Goal: Task Accomplishment & Management: Complete application form

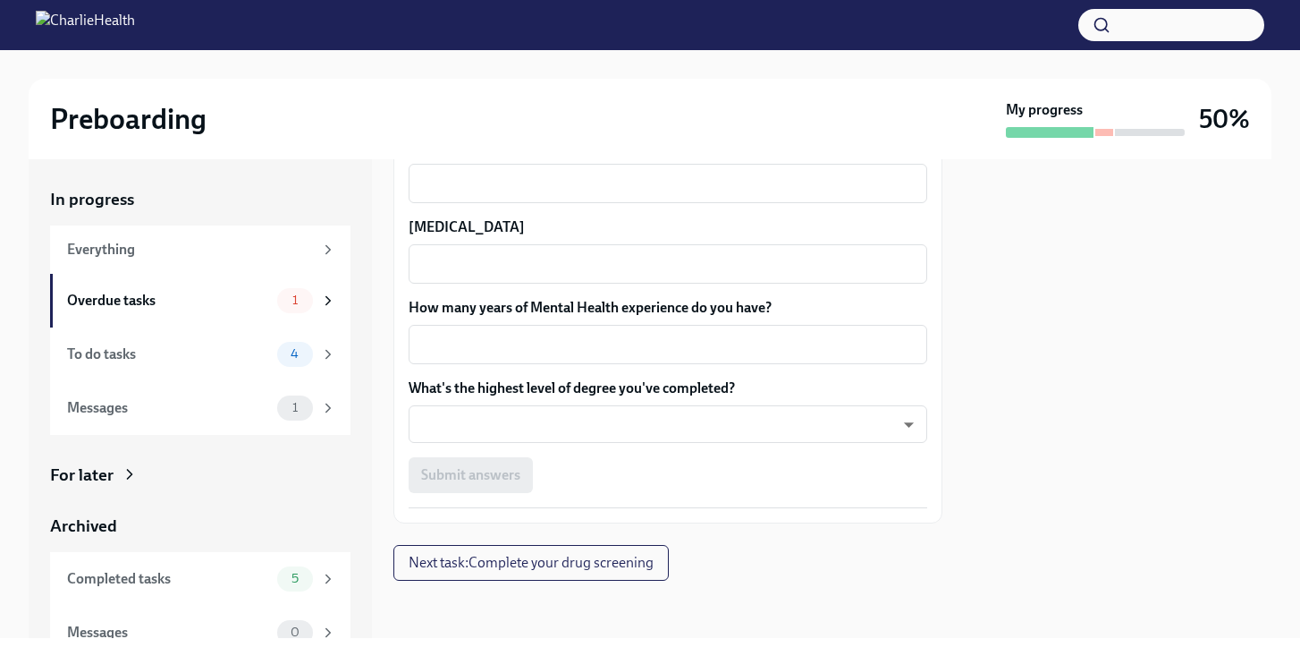
scroll to position [1856, 0]
click at [588, 410] on body "Preboarding My progress 50% In progress Everything Overdue tasks 1 To do tasks …" at bounding box center [650, 328] width 1300 height 656
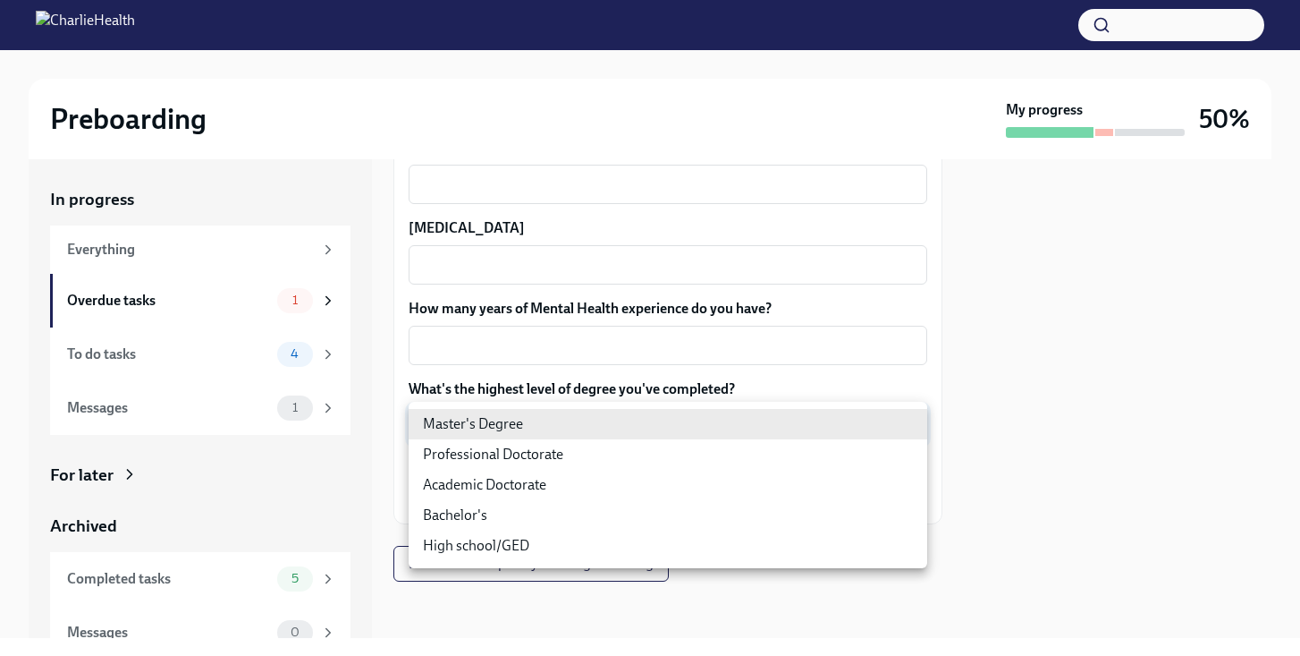
click at [622, 313] on div at bounding box center [650, 328] width 1300 height 656
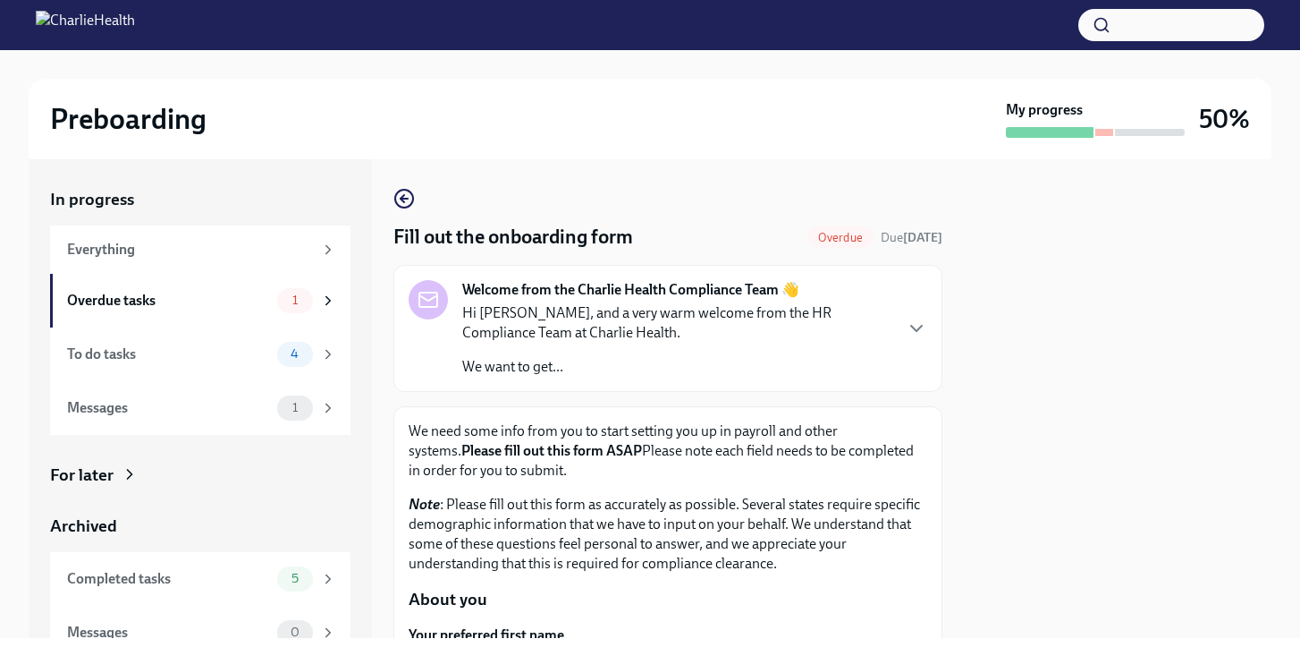
scroll to position [0, 0]
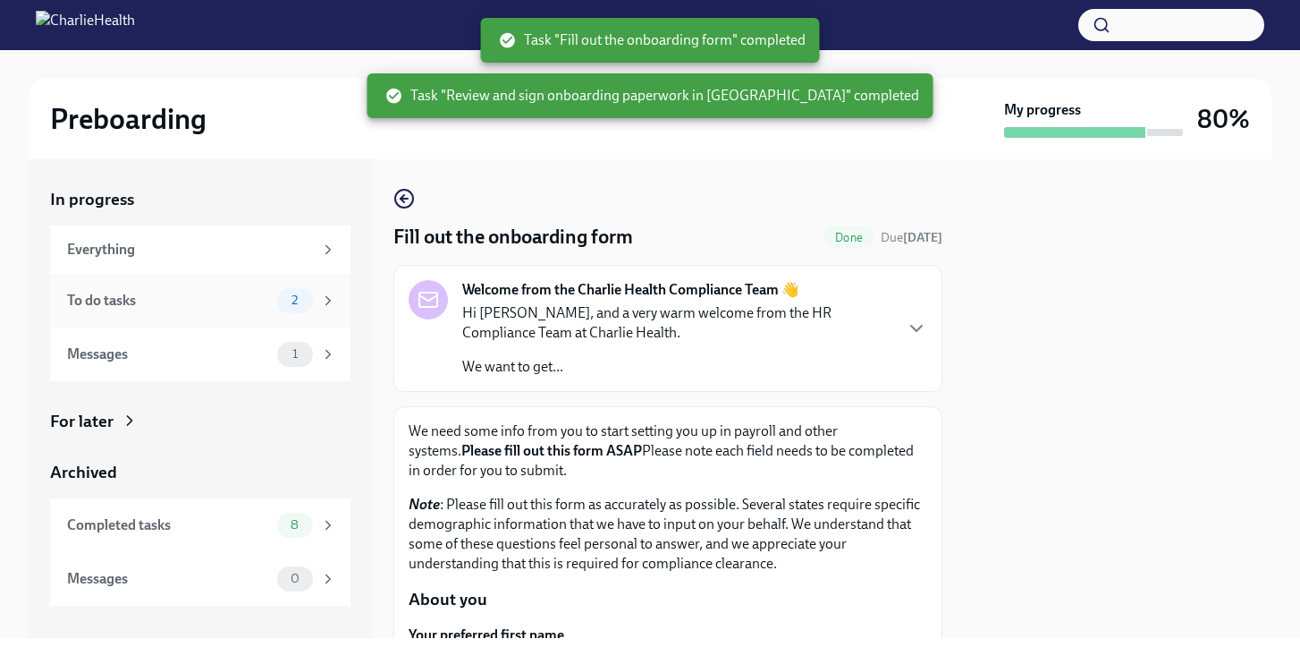
click at [224, 289] on div "To do tasks 2" at bounding box center [201, 300] width 269 height 25
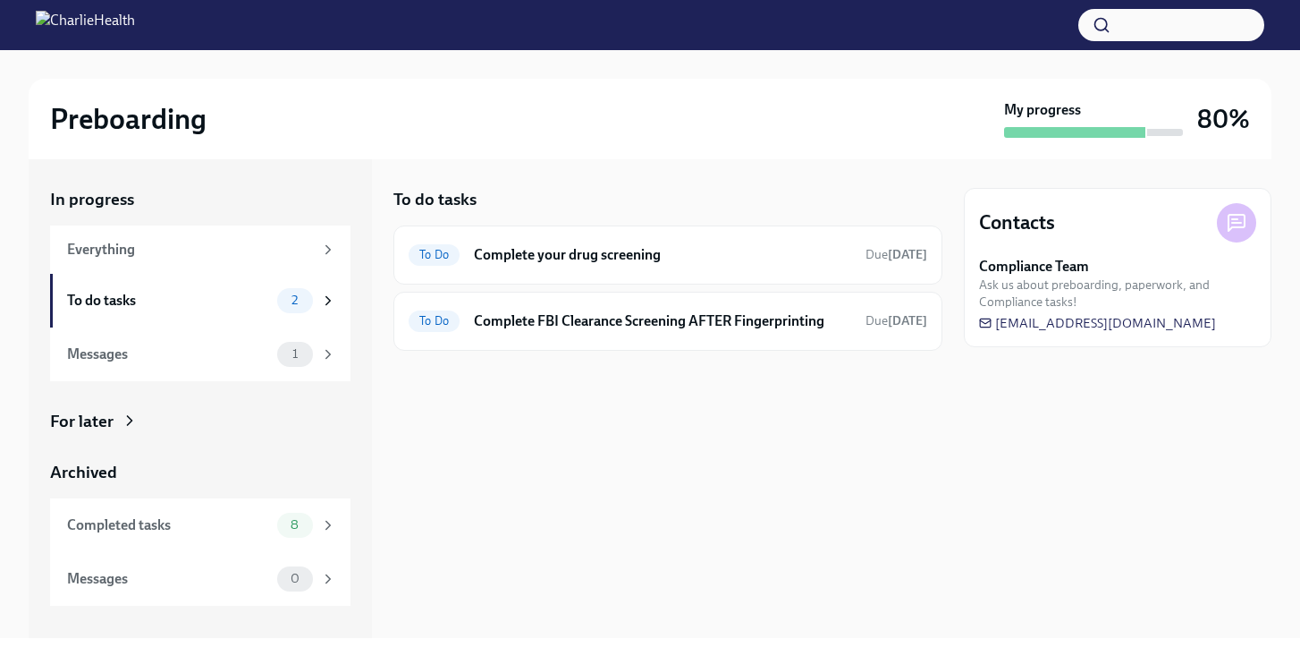
click at [1163, 1] on div at bounding box center [650, 25] width 1300 height 50
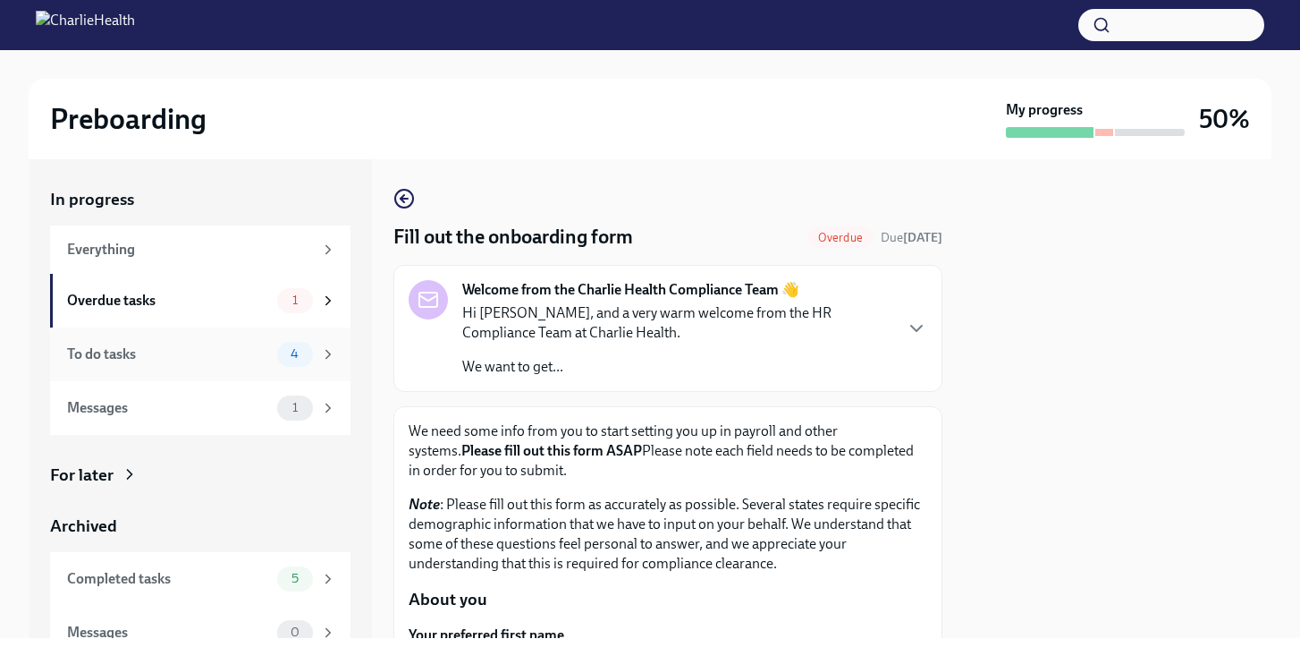
click at [249, 363] on div "To do tasks 4" at bounding box center [201, 354] width 269 height 25
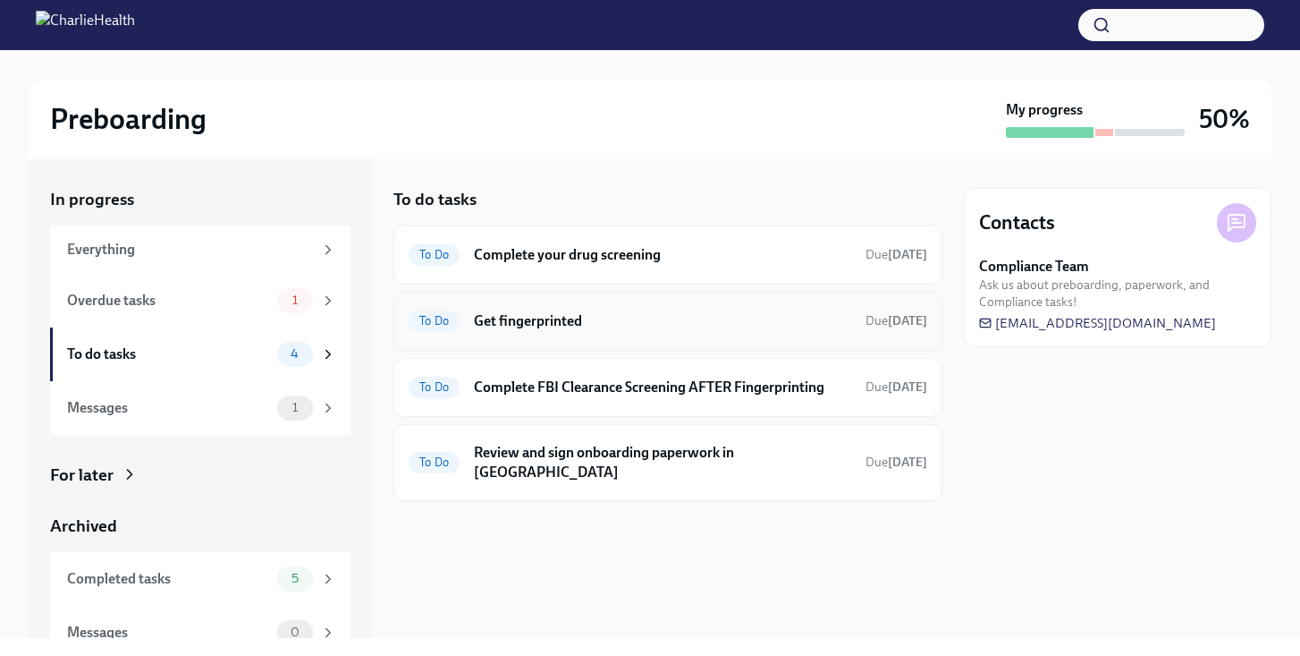
click at [705, 317] on h6 "Get fingerprinted" at bounding box center [662, 321] width 377 height 20
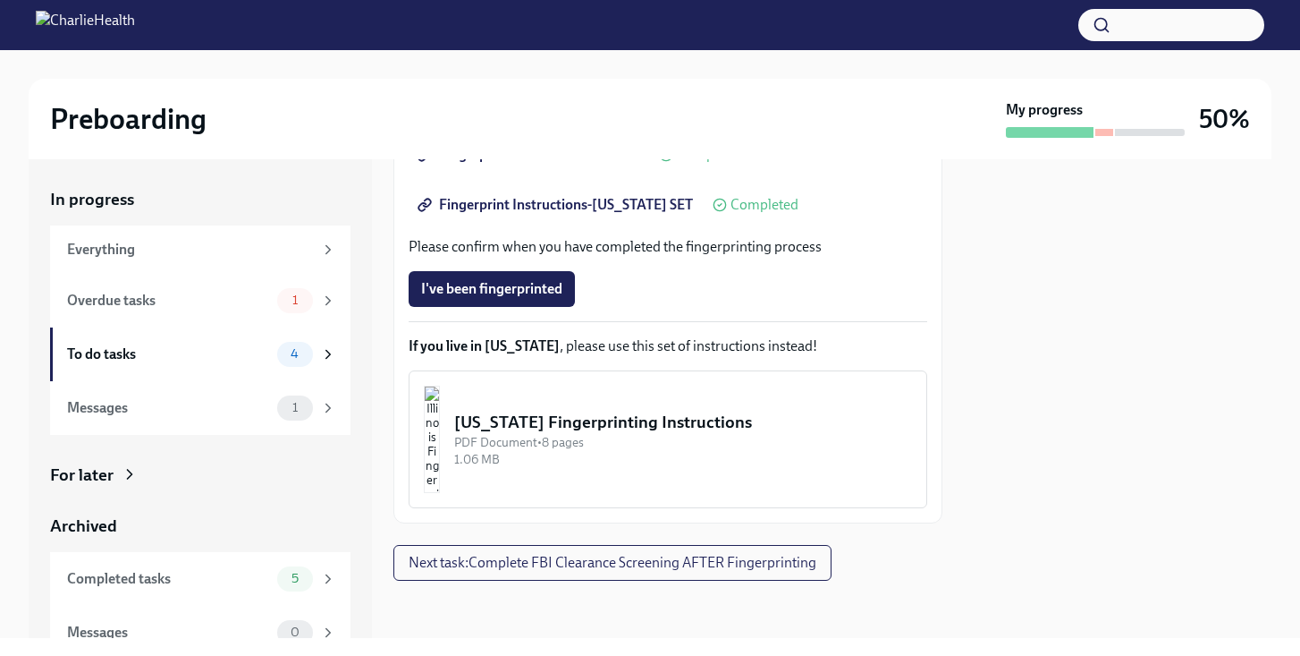
scroll to position [588, 0]
click at [508, 276] on button "I've been fingerprinted" at bounding box center [492, 289] width 166 height 36
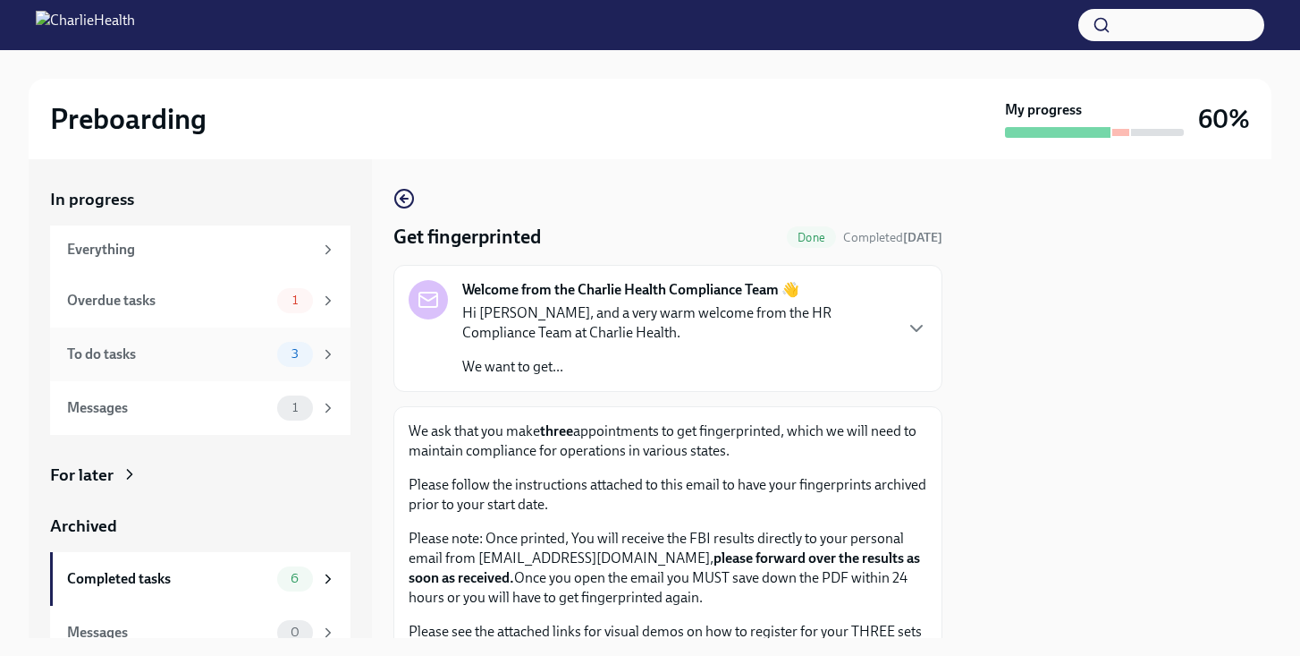
click at [271, 367] on div "To do tasks 3" at bounding box center [200, 354] width 300 height 54
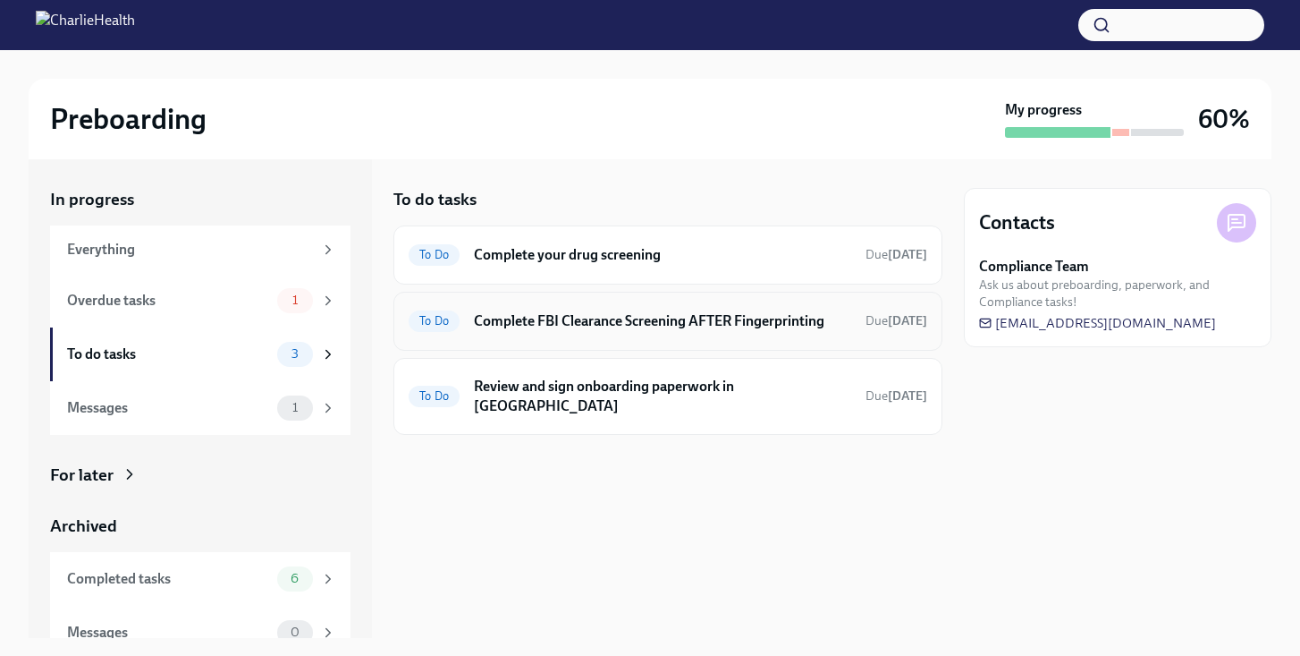
click at [708, 332] on div "To Do Complete FBI Clearance Screening AFTER Fingerprinting Due [DATE]" at bounding box center [668, 321] width 519 height 29
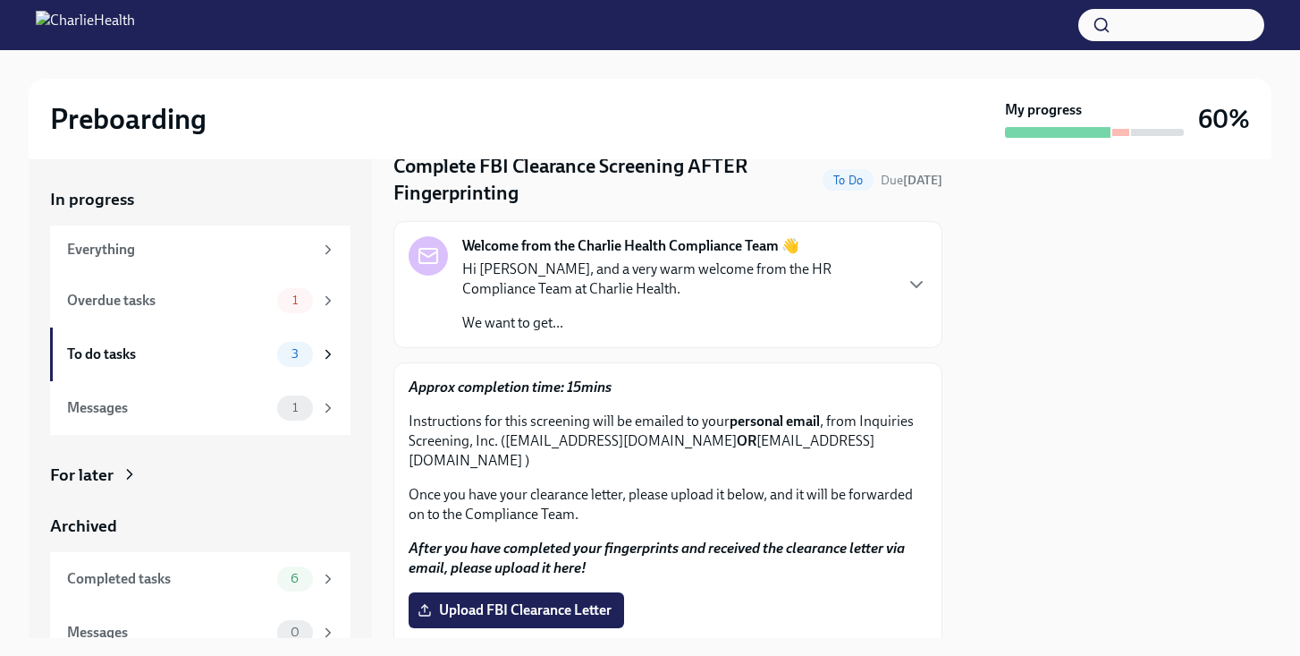
scroll to position [97, 0]
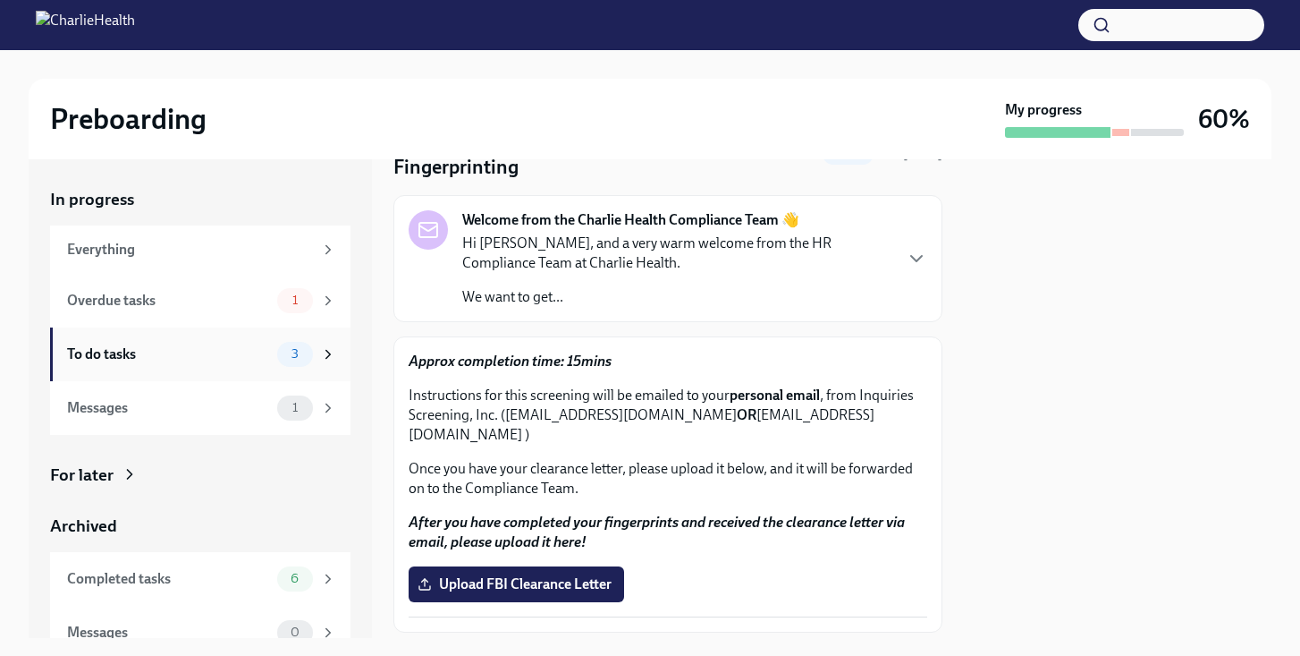
click at [236, 354] on div "To do tasks" at bounding box center [168, 354] width 203 height 20
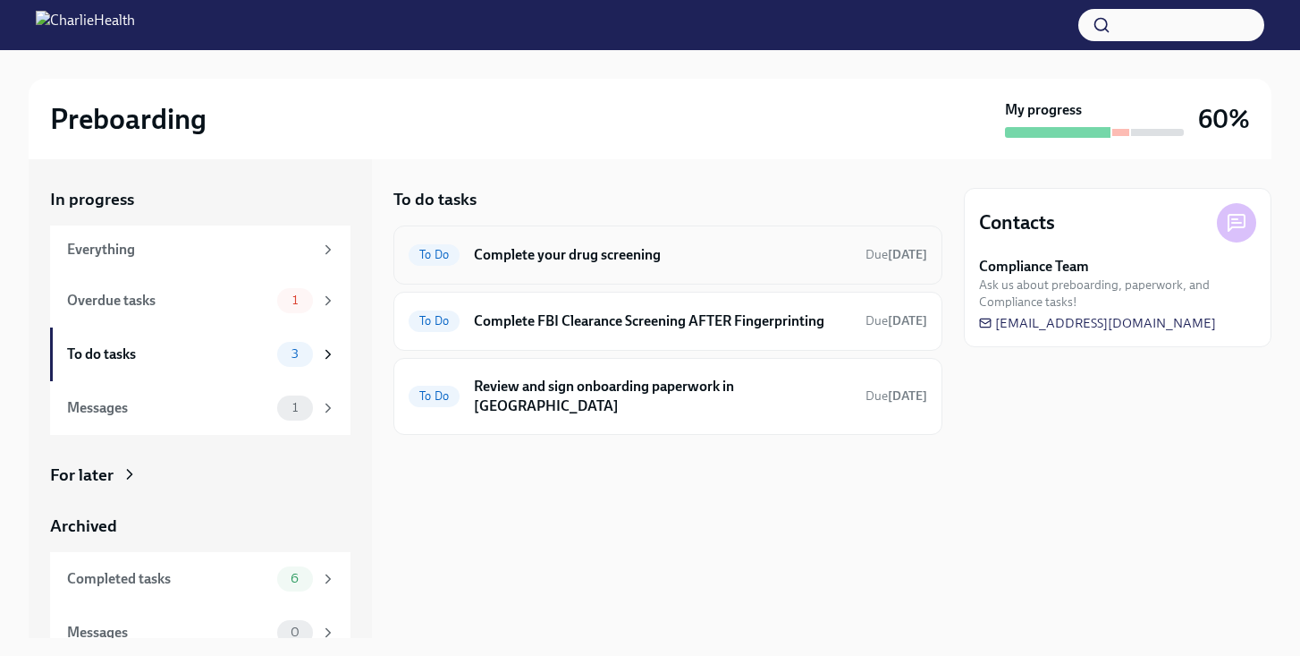
click at [678, 250] on h6 "Complete your drug screening" at bounding box center [662, 255] width 377 height 20
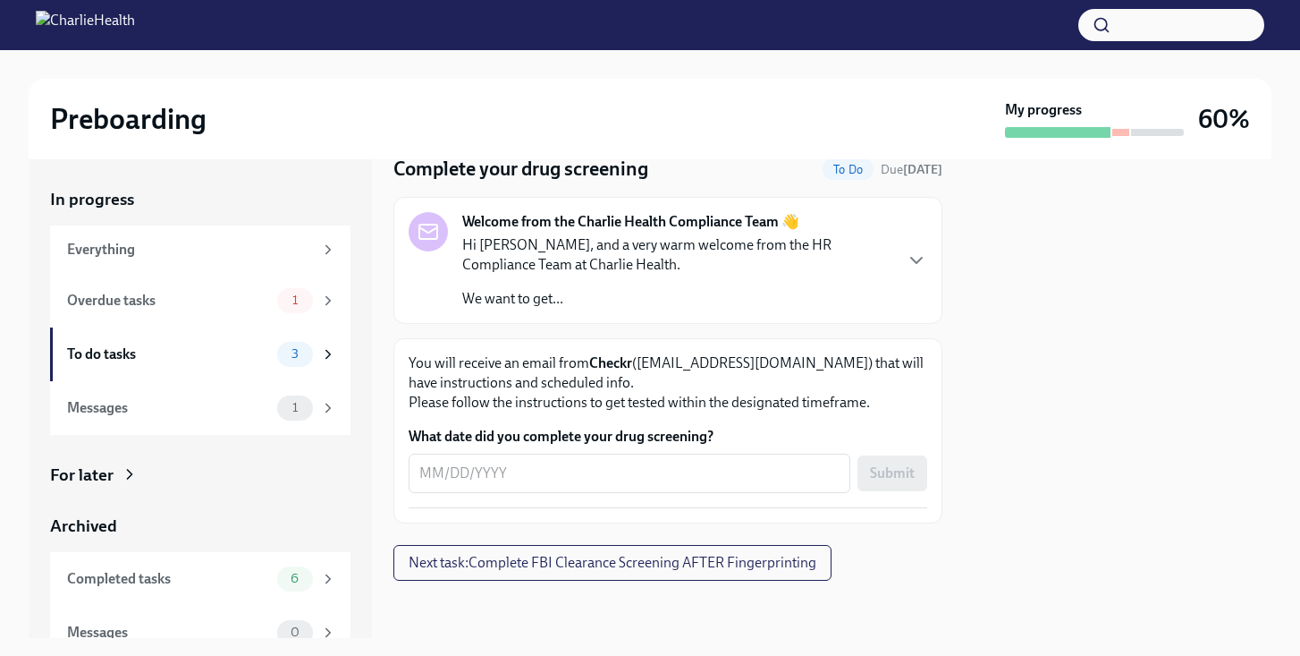
scroll to position [68, 0]
click at [284, 410] on span "1" at bounding box center [295, 407] width 27 height 13
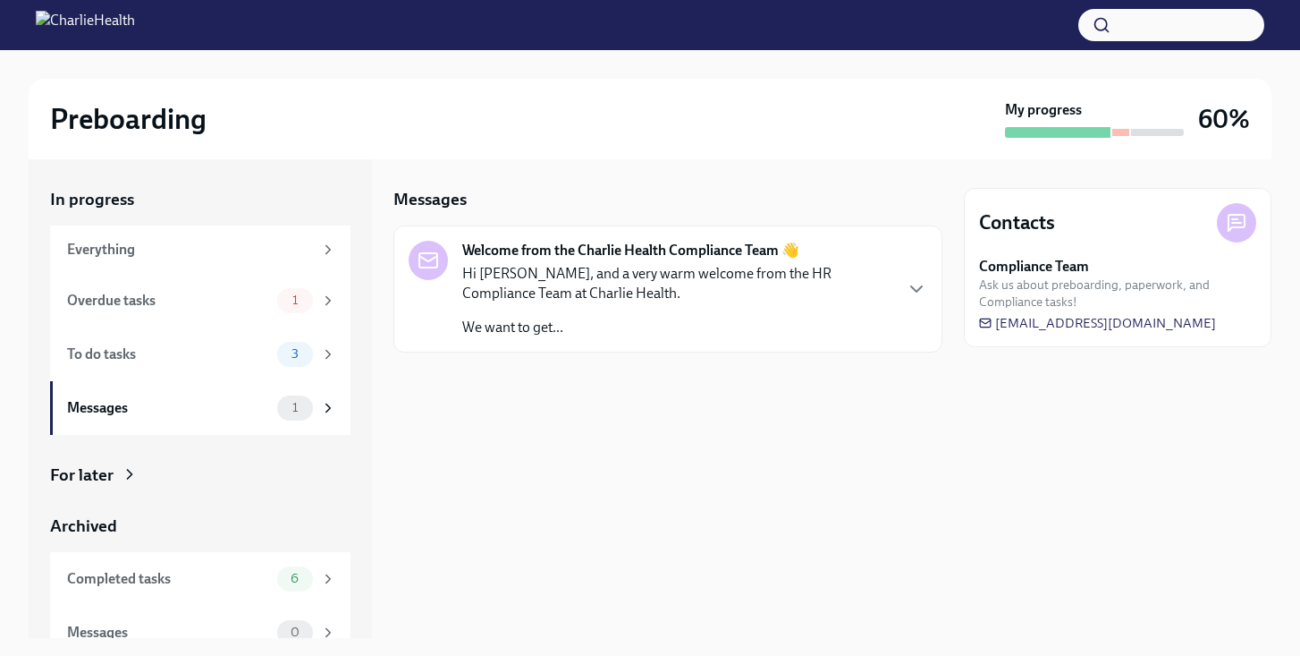
click at [584, 331] on p "We want to get..." at bounding box center [676, 327] width 429 height 20
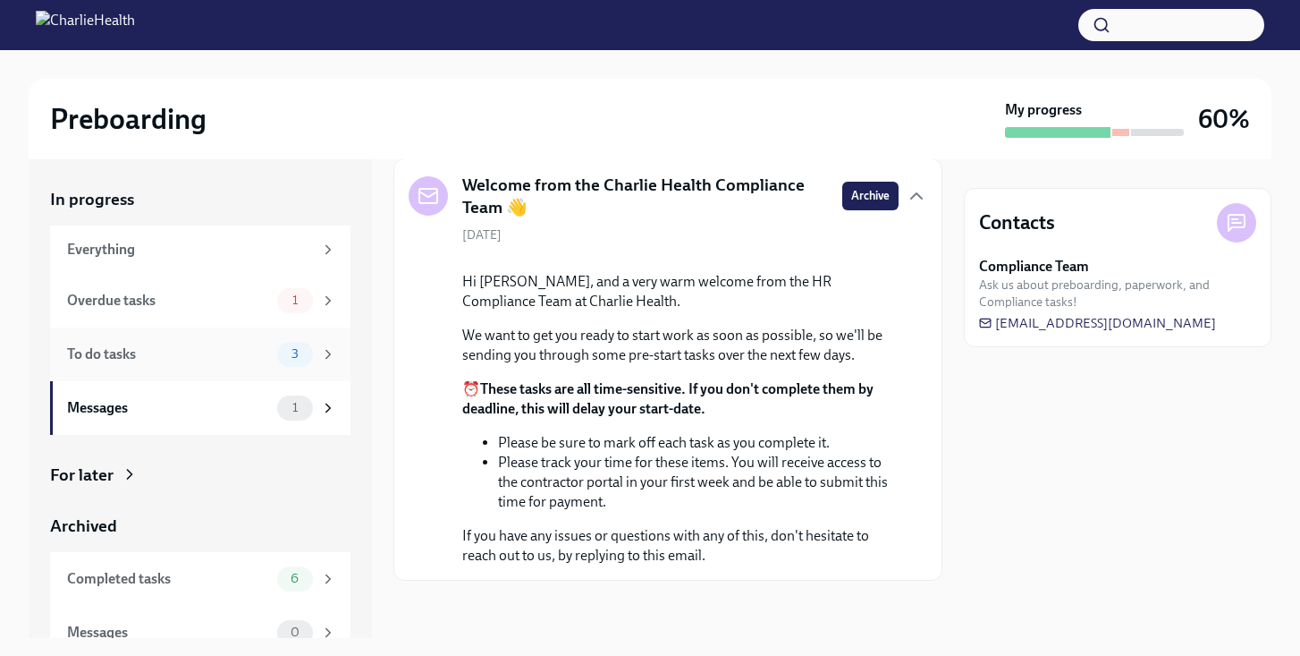
scroll to position [190, 0]
click at [165, 309] on div "Overdue tasks" at bounding box center [168, 301] width 203 height 20
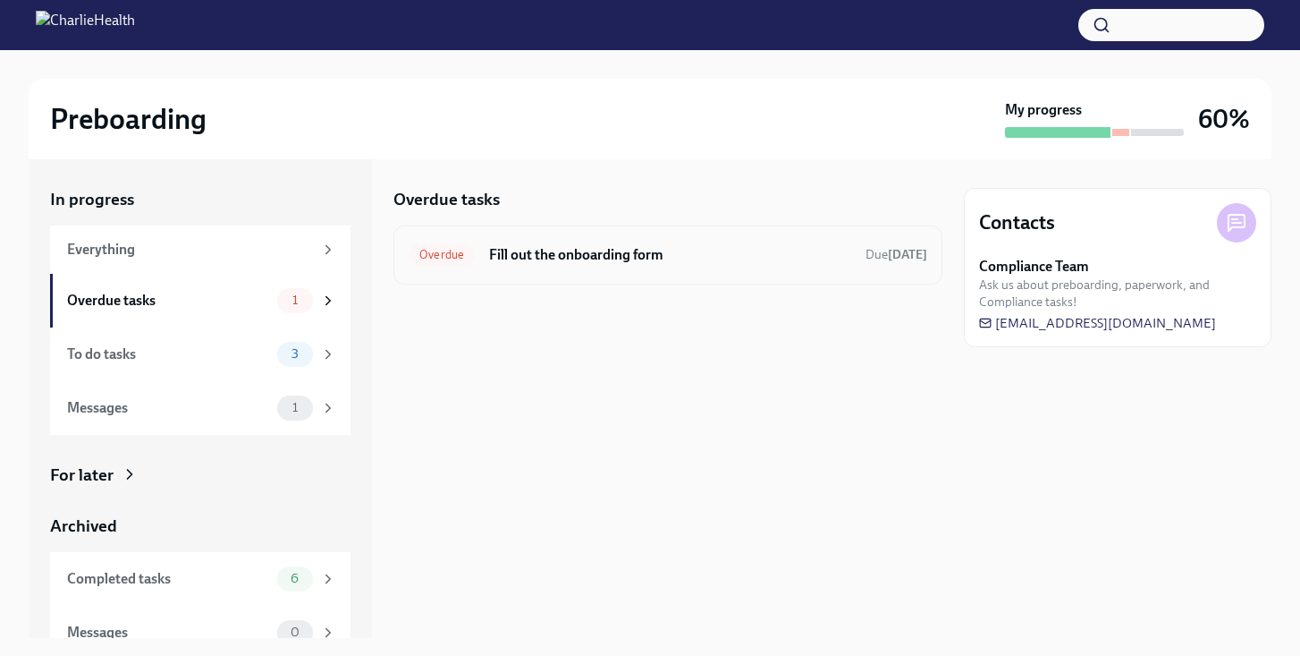
click at [546, 274] on div "Overdue Fill out the onboarding form Due [DATE]" at bounding box center [668, 254] width 549 height 59
click at [529, 259] on h6 "Fill out the onboarding form" at bounding box center [670, 255] width 362 height 20
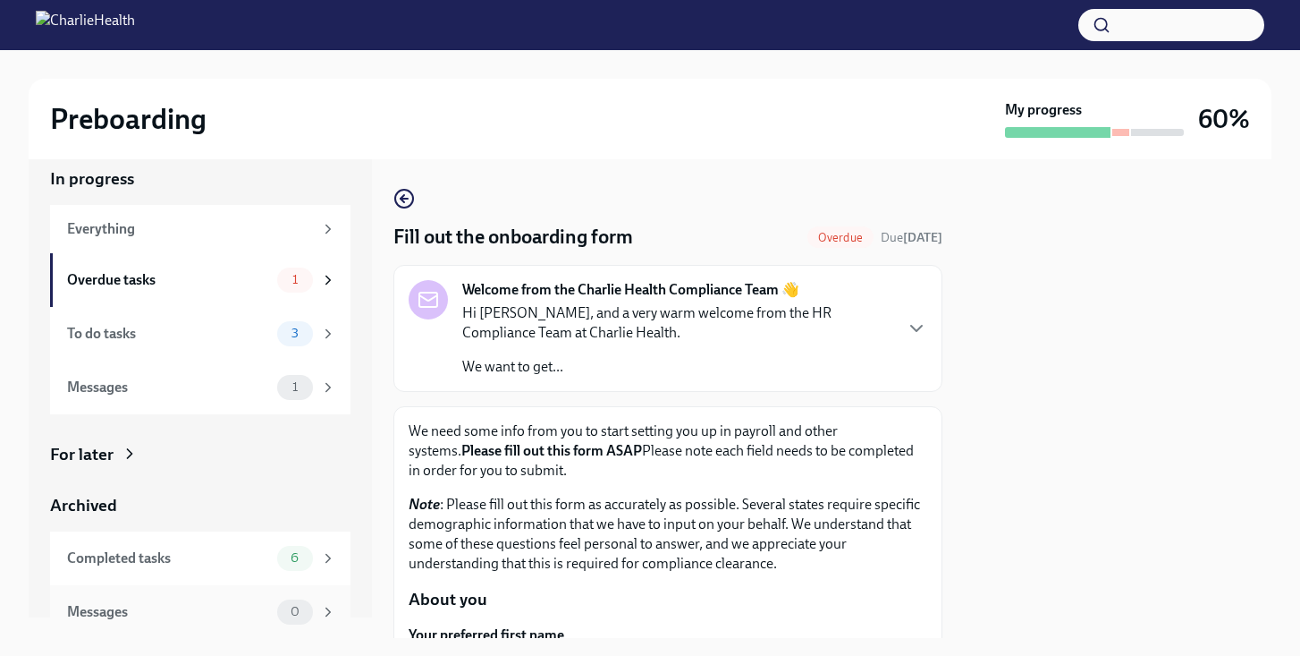
scroll to position [20, 0]
click at [220, 563] on div "Completed tasks" at bounding box center [168, 559] width 203 height 20
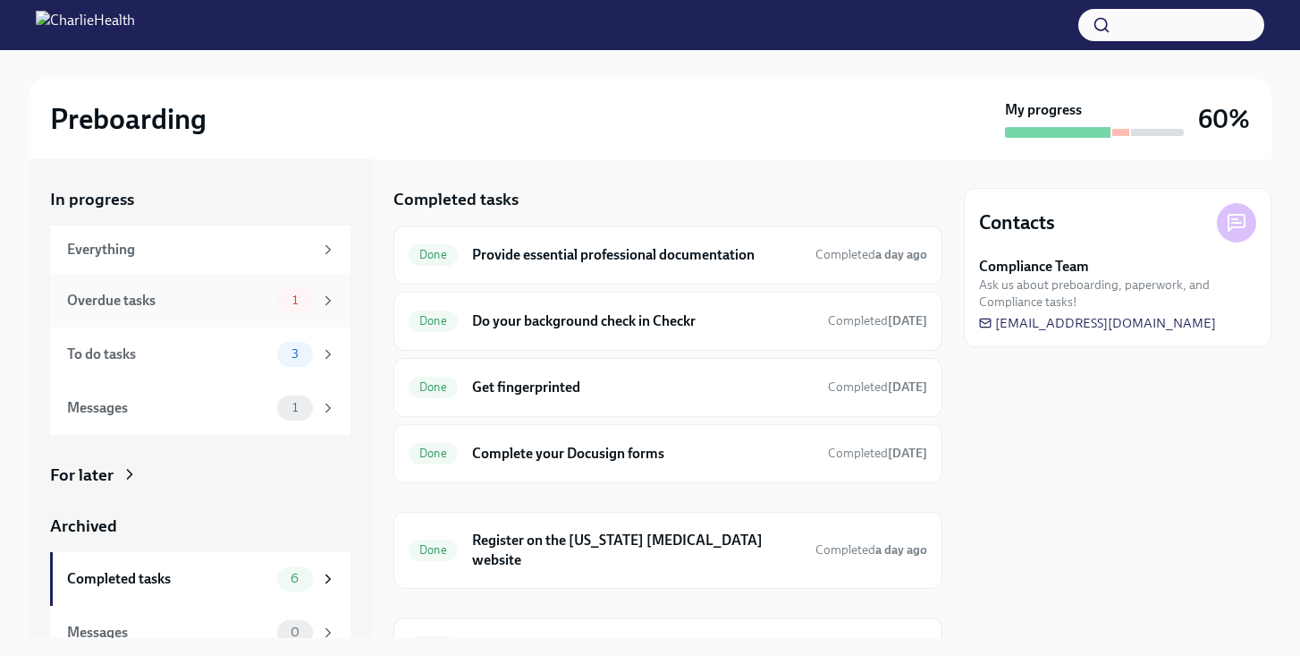
click at [200, 314] on div "Overdue tasks 1" at bounding box center [200, 301] width 300 height 54
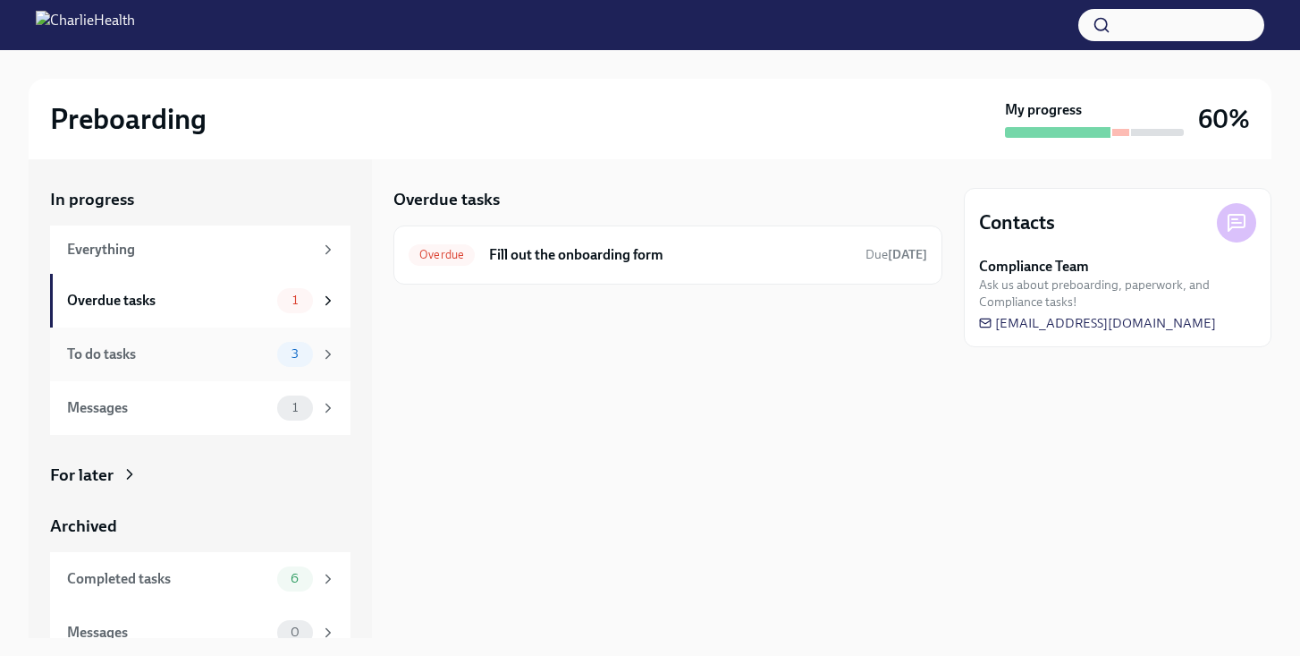
click at [211, 342] on div "To do tasks 3" at bounding box center [201, 354] width 269 height 25
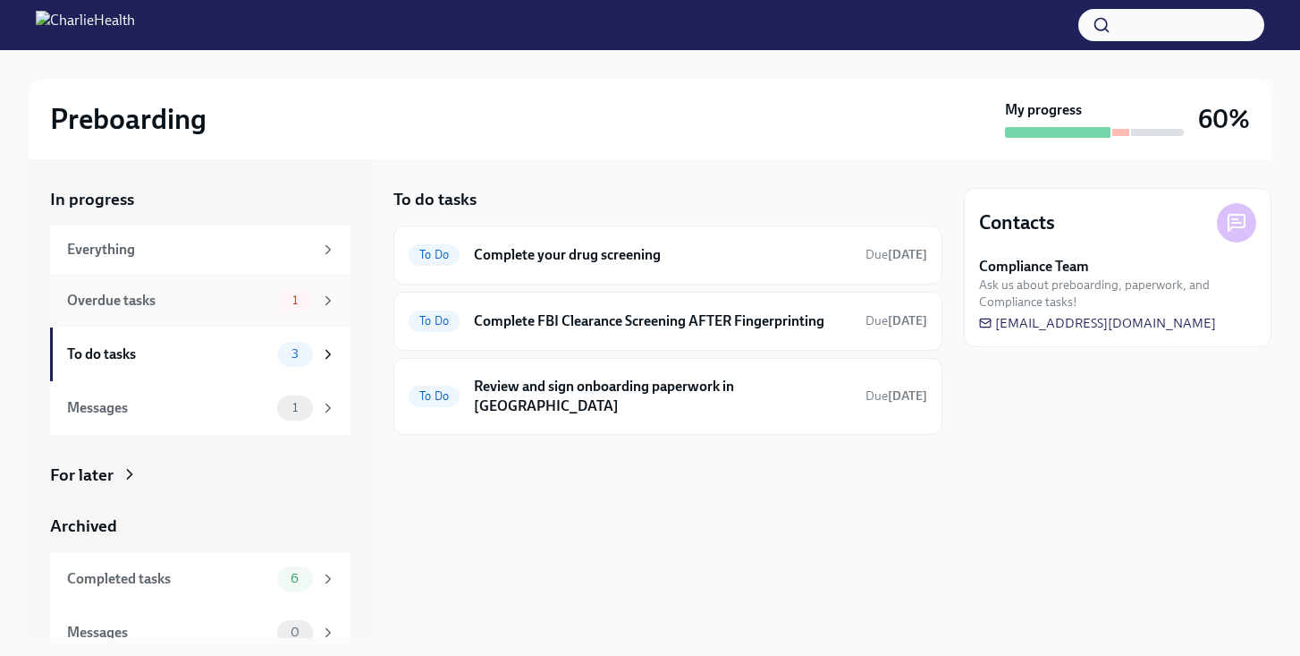
click at [243, 303] on div "Overdue tasks" at bounding box center [168, 301] width 203 height 20
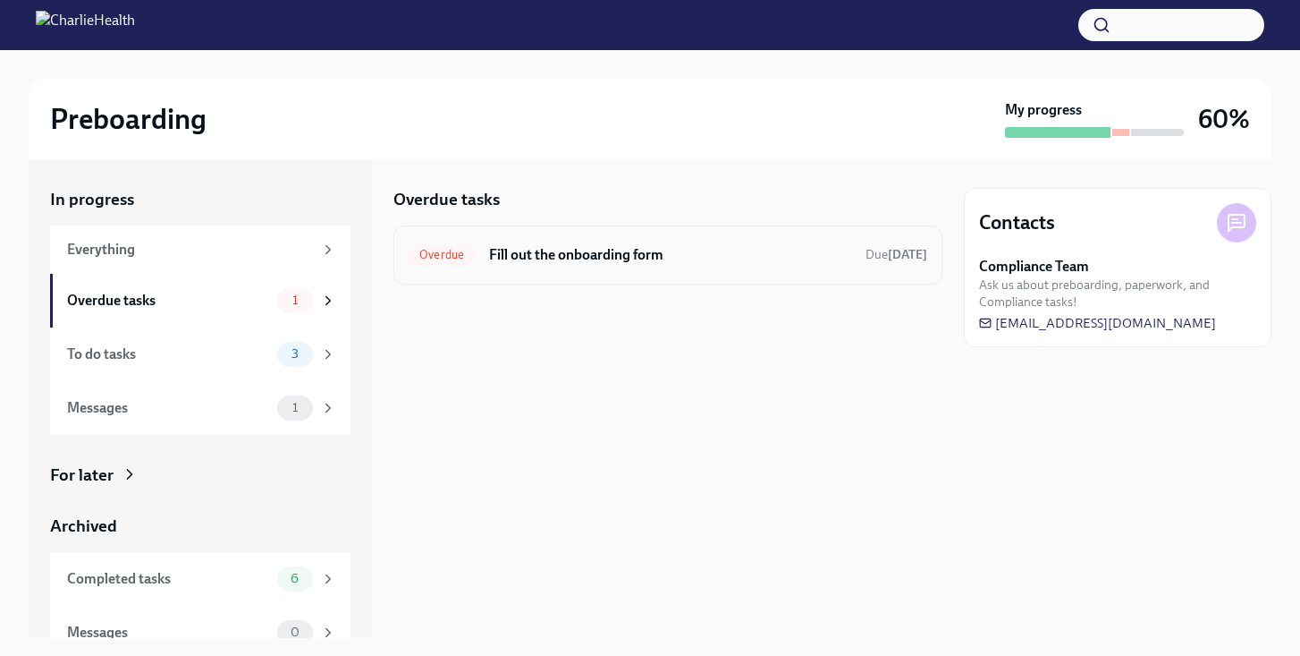
click at [571, 247] on h6 "Fill out the onboarding form" at bounding box center [670, 255] width 362 height 20
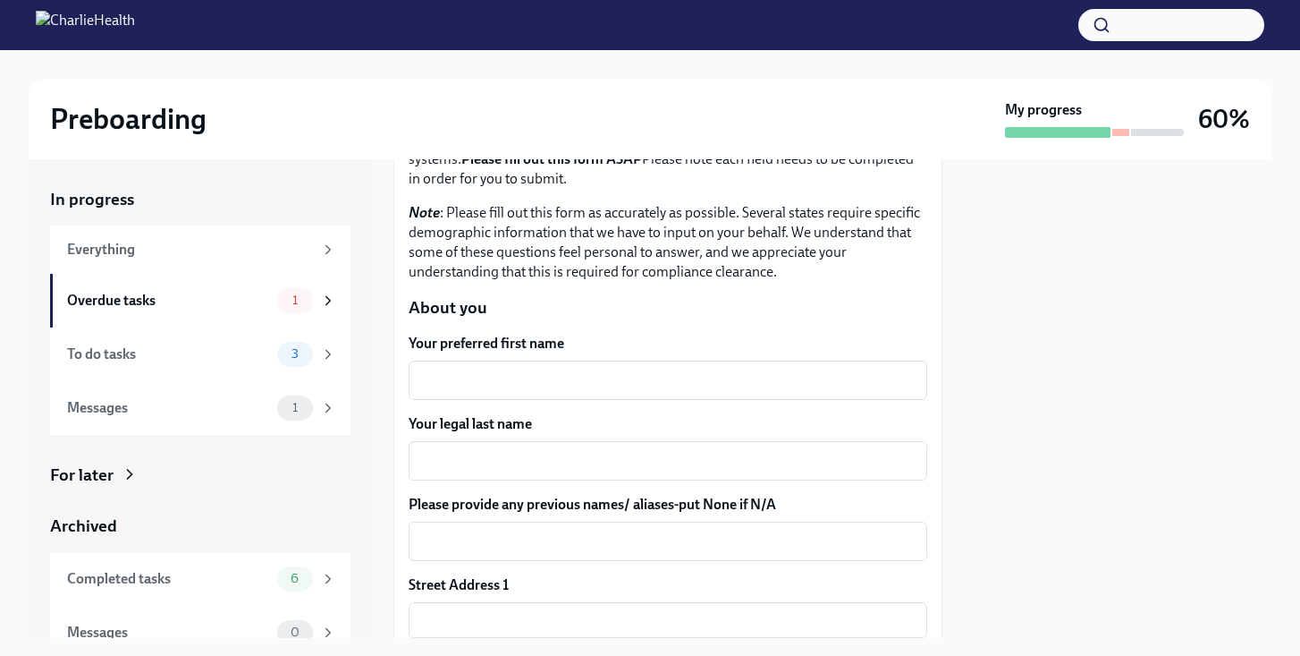
scroll to position [319, 0]
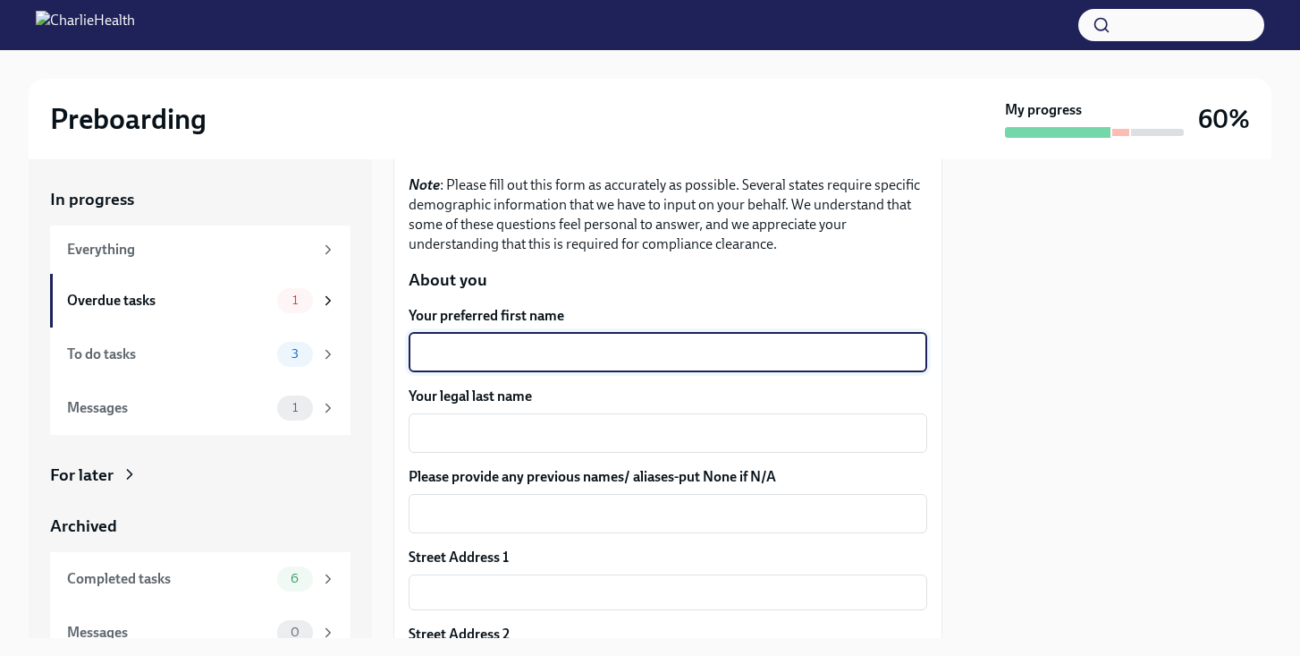
click at [523, 348] on textarea "Your preferred first name" at bounding box center [667, 352] width 497 height 21
type textarea "Sammi"
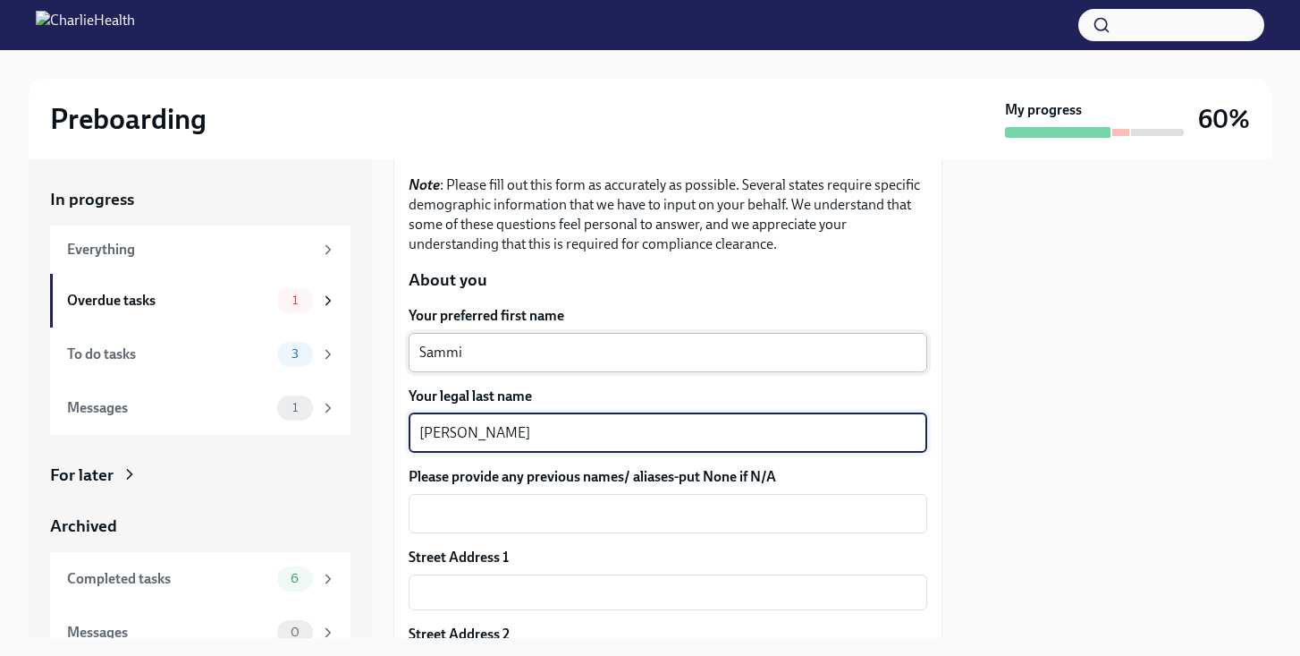
type textarea "[PERSON_NAME]"
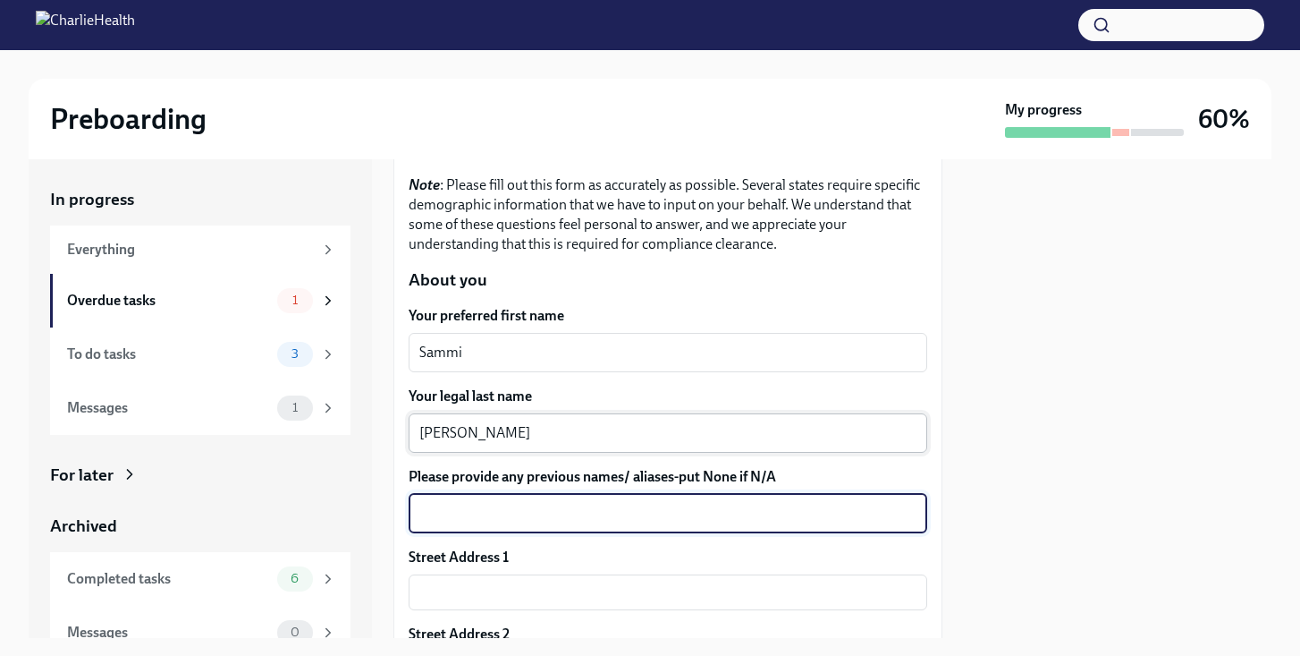
click at [570, 420] on div "[PERSON_NAME] x ​" at bounding box center [668, 432] width 519 height 39
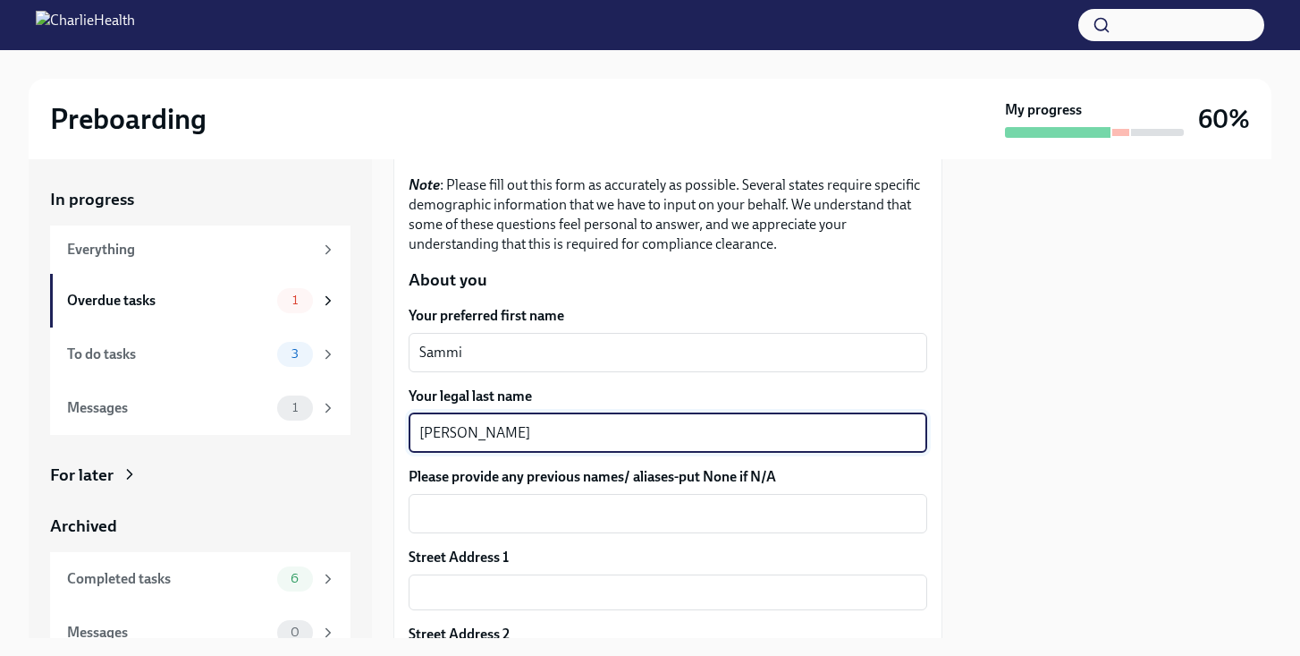
click at [570, 420] on div "[PERSON_NAME] x ​" at bounding box center [668, 432] width 519 height 39
type textarea "[PERSON_NAME]"
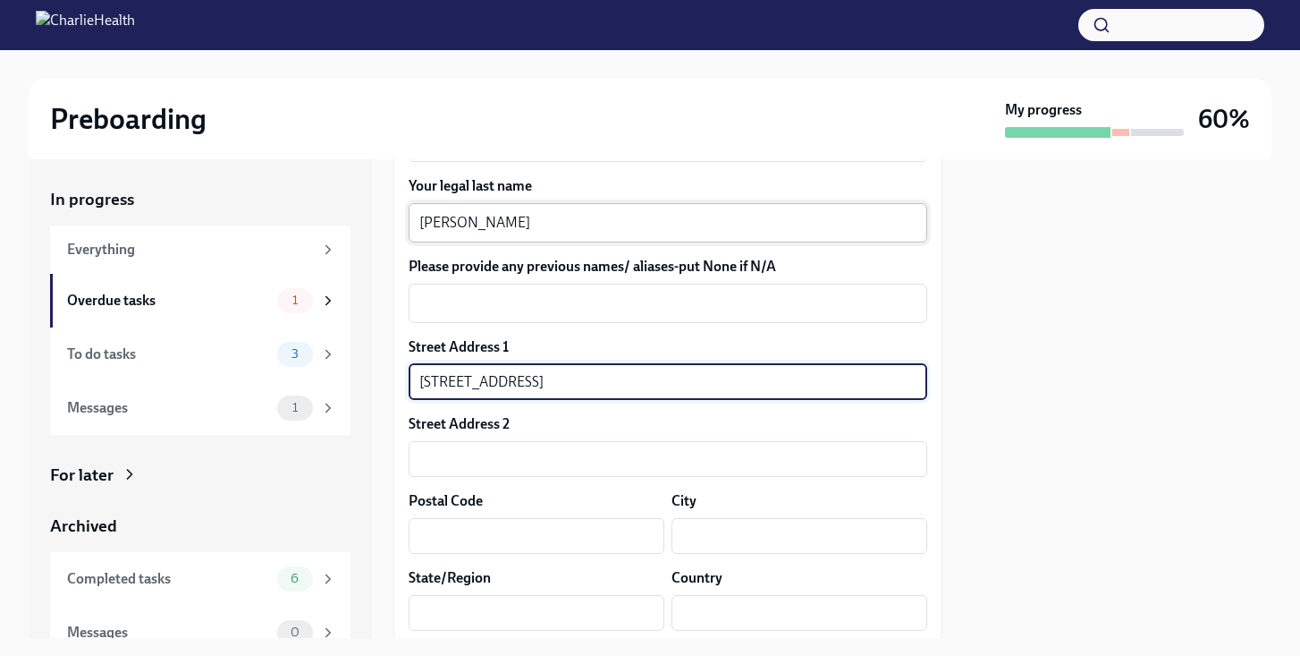
scroll to position [530, 0]
type input "[STREET_ADDRESS]"
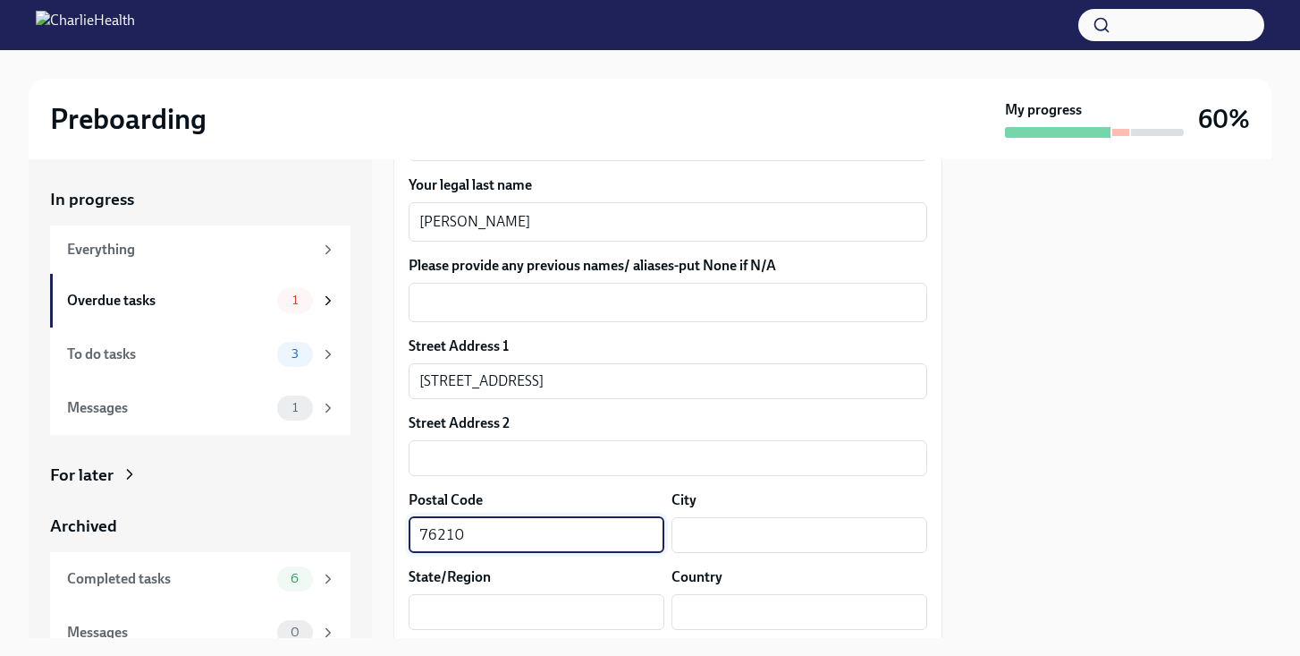
type input "76210"
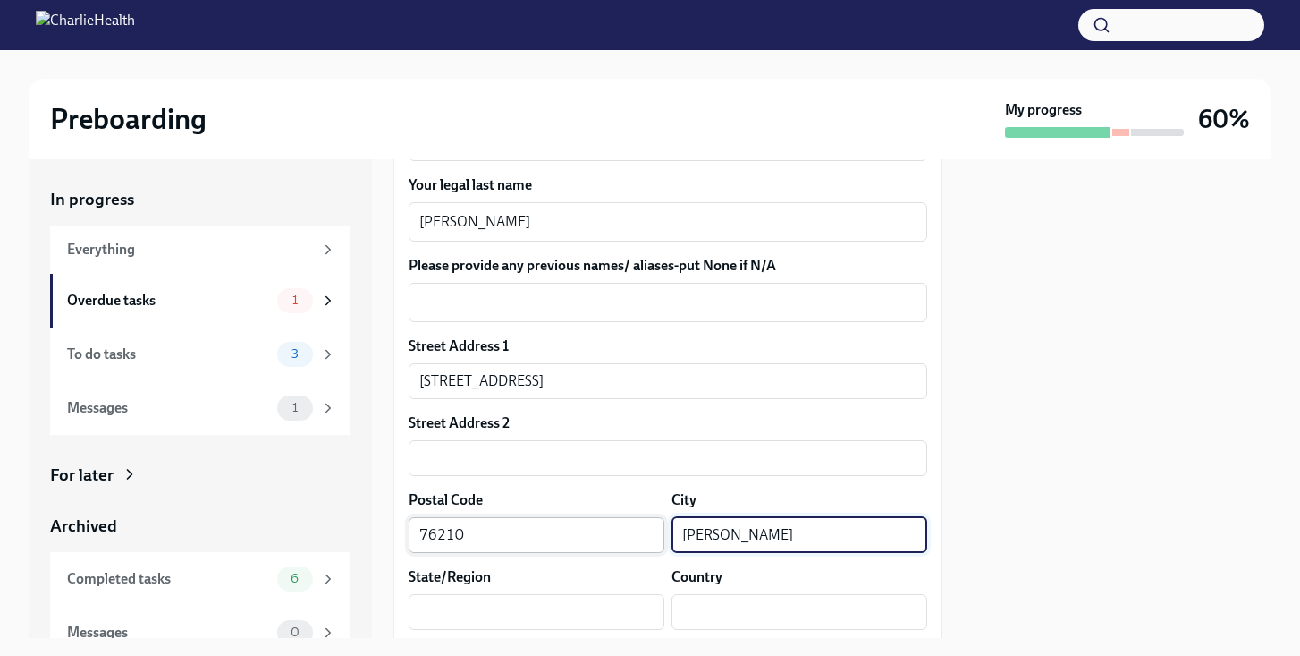
type input "[PERSON_NAME]"
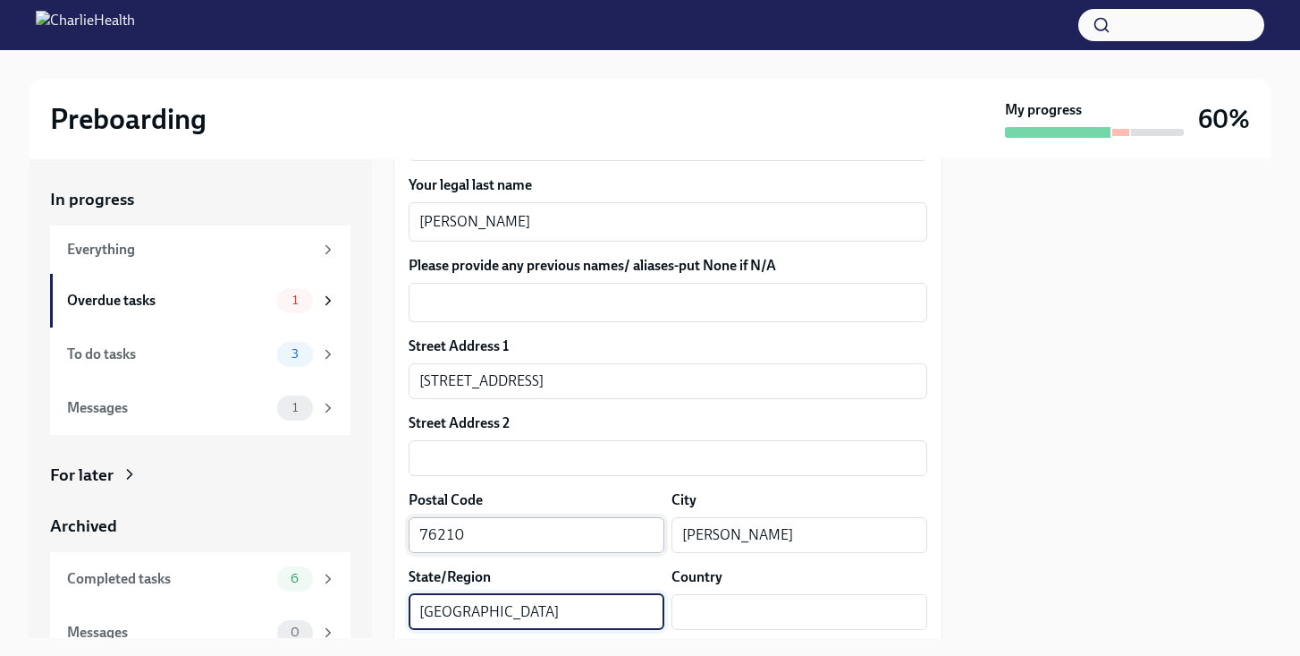
type input "[GEOGRAPHIC_DATA]"
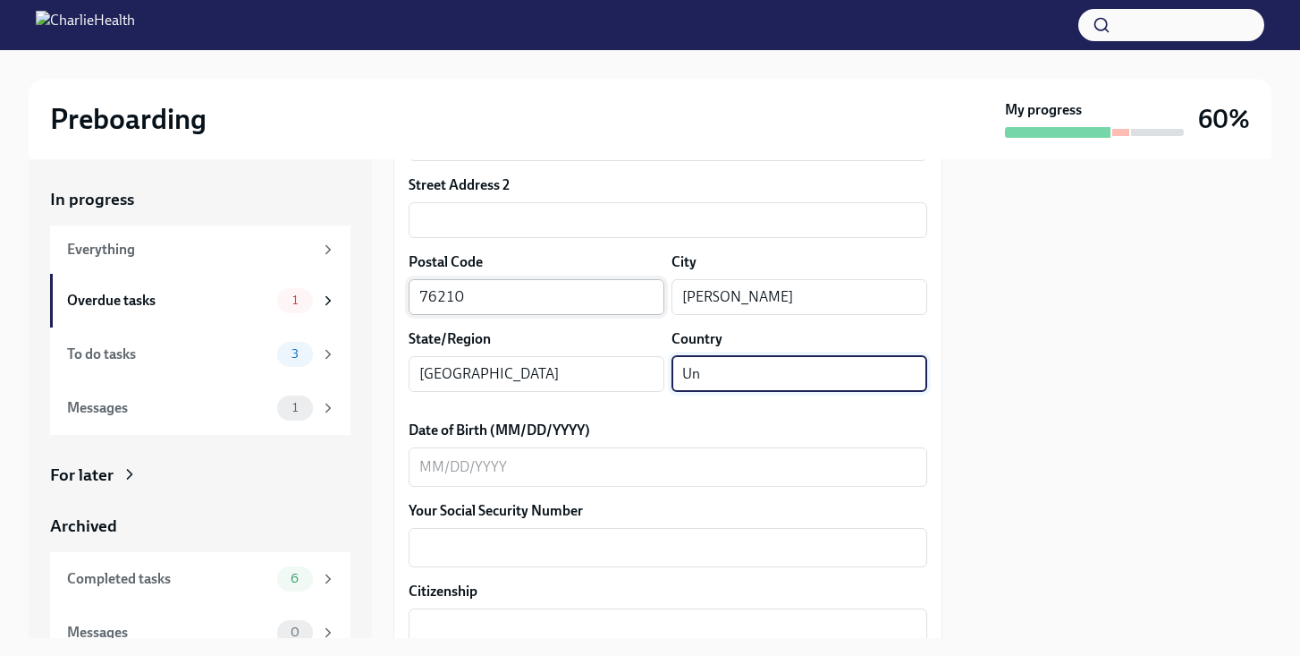
scroll to position [772, 0]
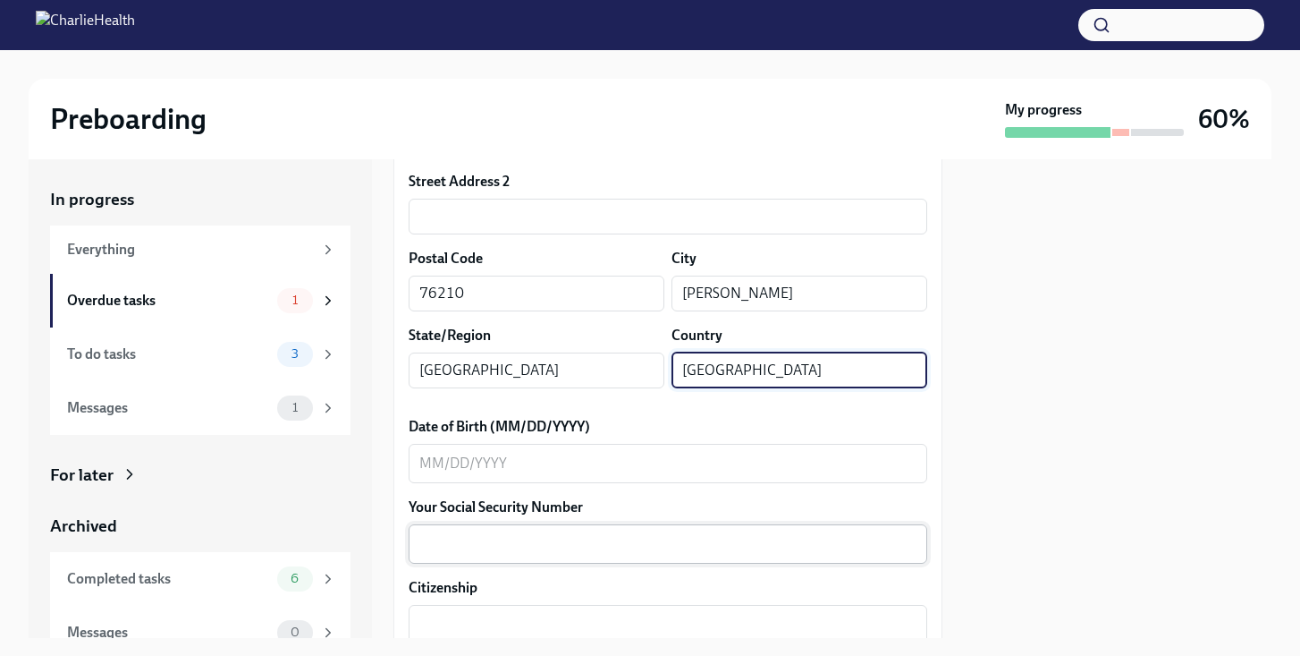
type input "[GEOGRAPHIC_DATA]"
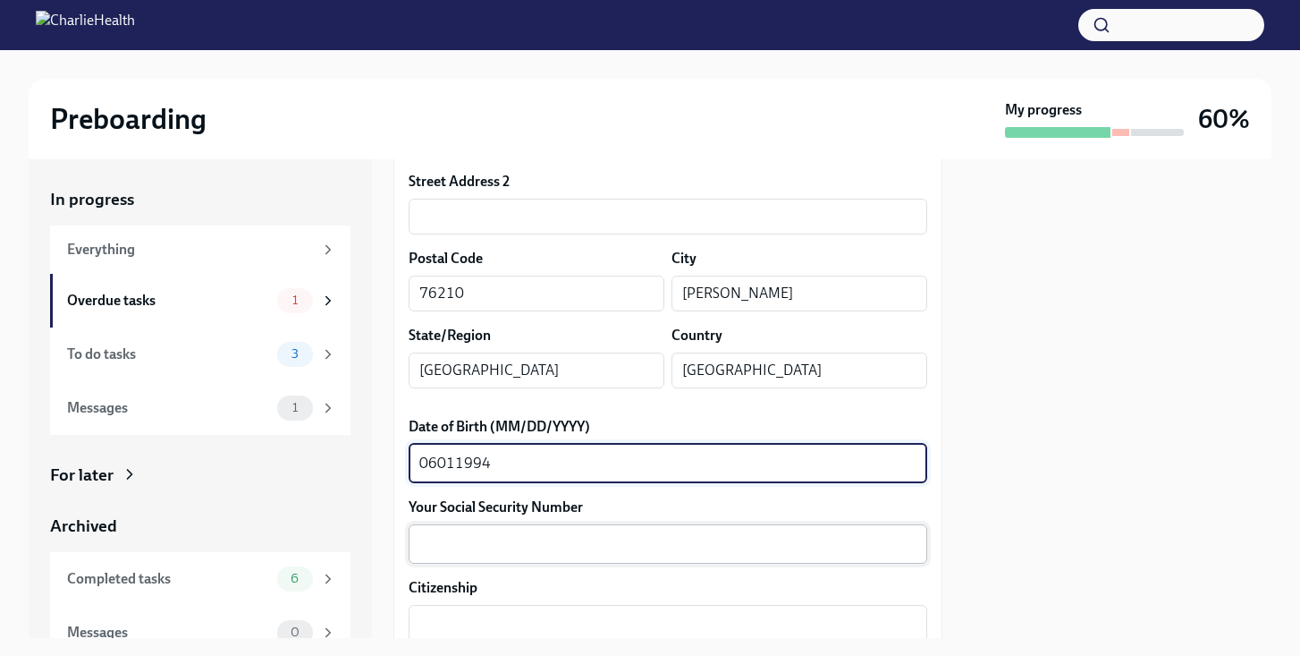
type textarea "06011994"
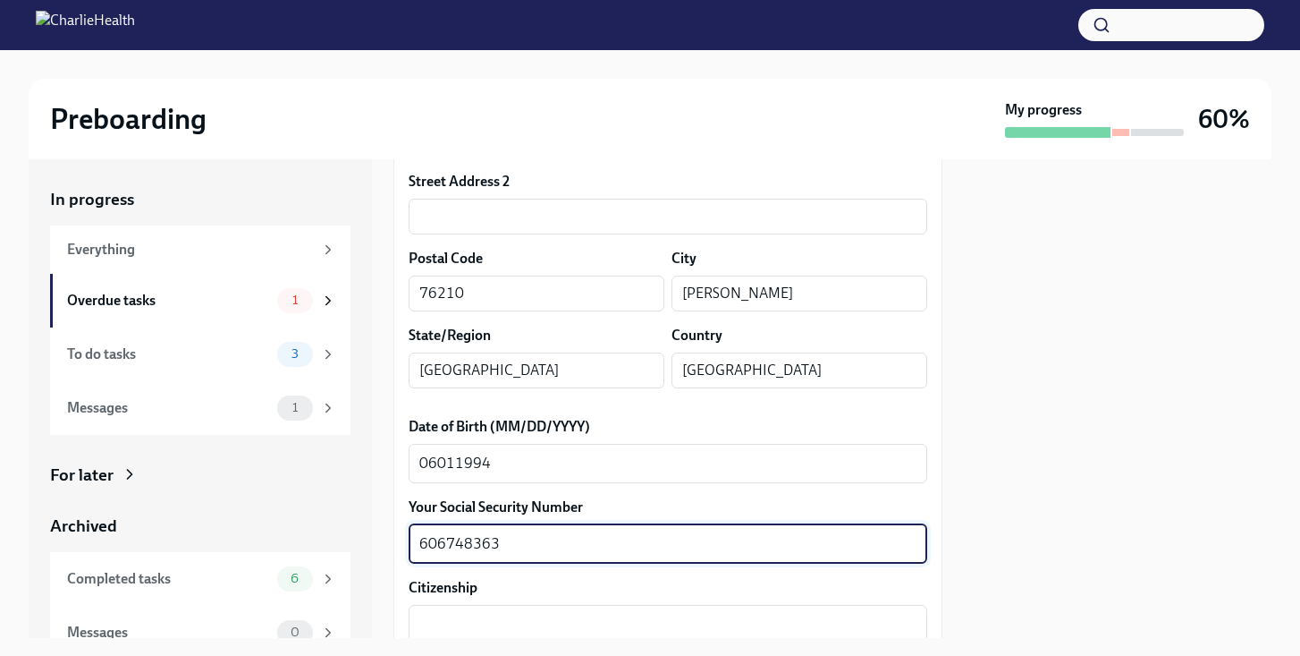
scroll to position [859, 0]
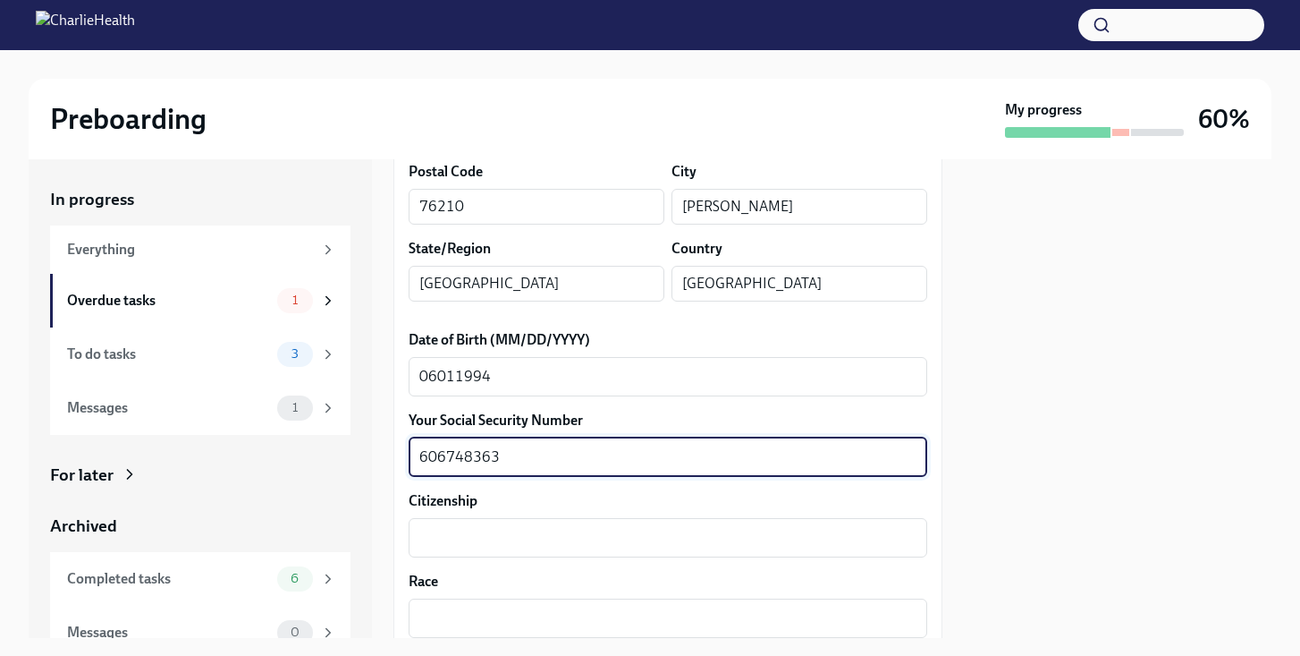
type textarea "606748363"
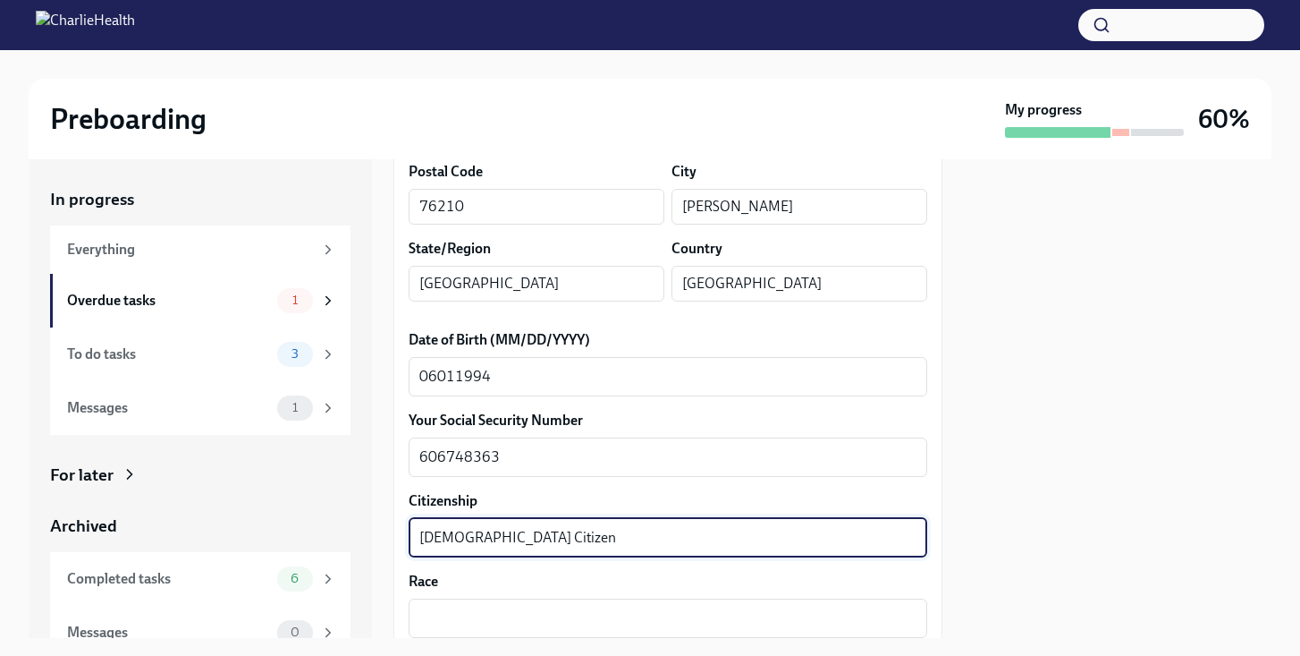
type textarea "[DEMOGRAPHIC_DATA] Citizen"
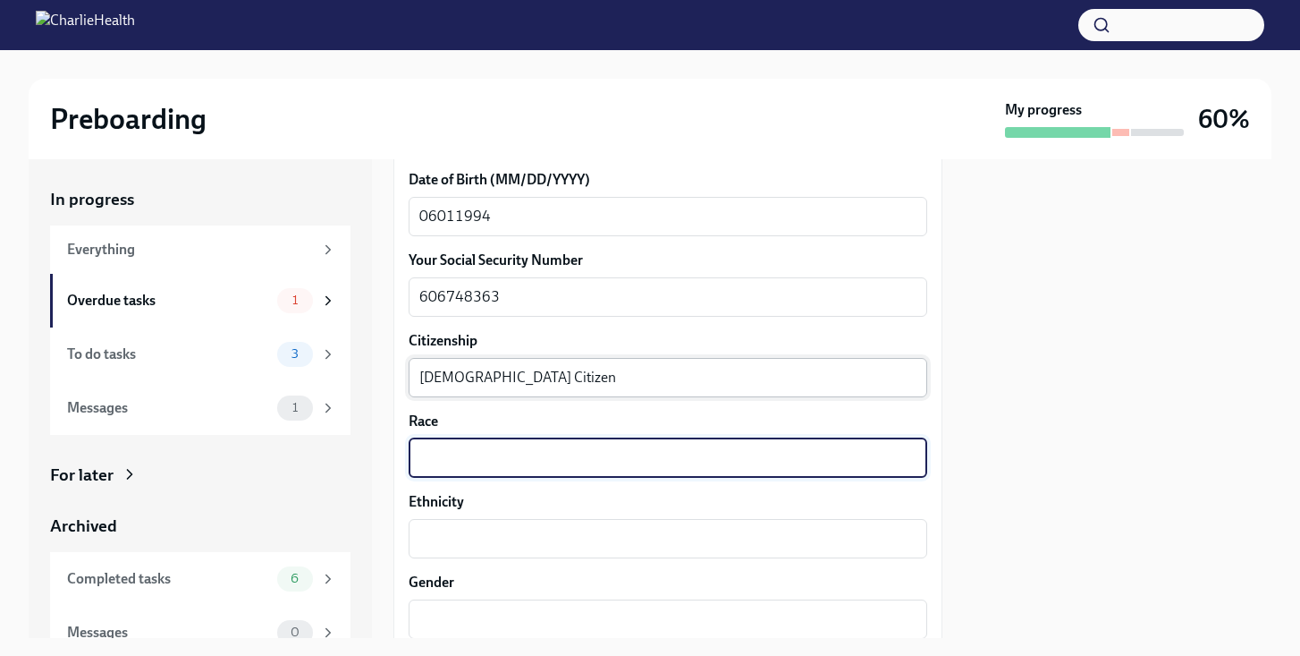
scroll to position [1020, 0]
type textarea "LAti"
type textarea "[DEMOGRAPHIC_DATA]"
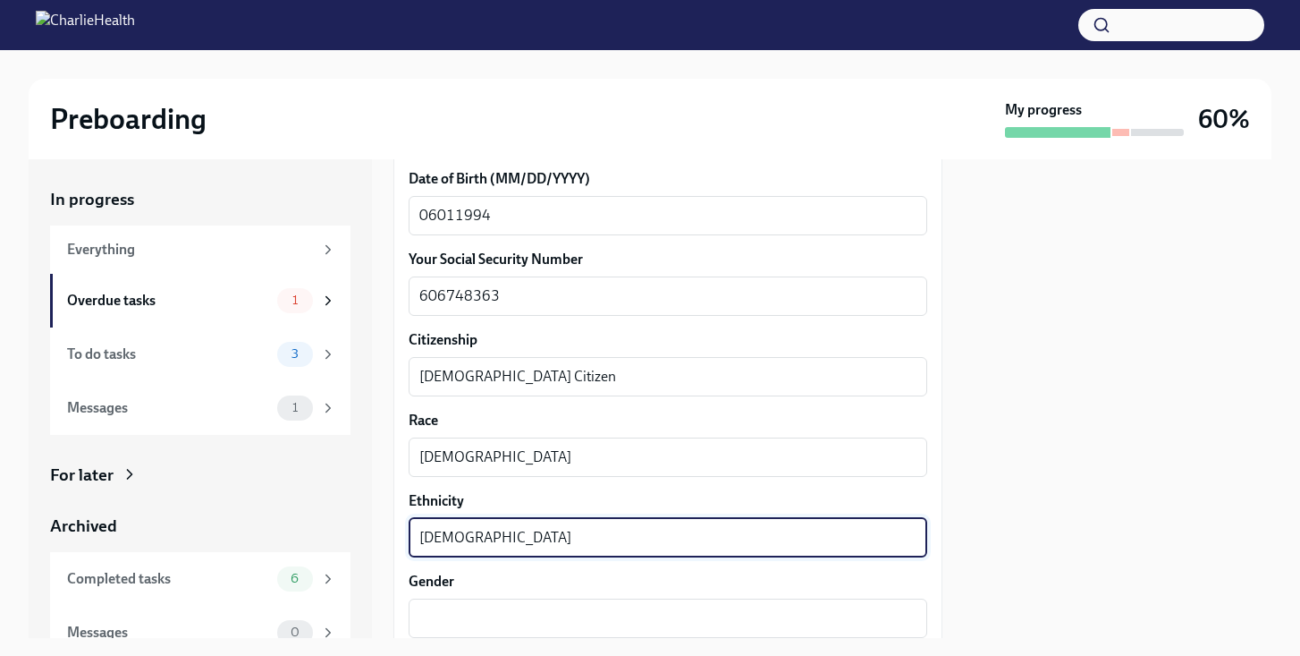
scroll to position [1185, 0]
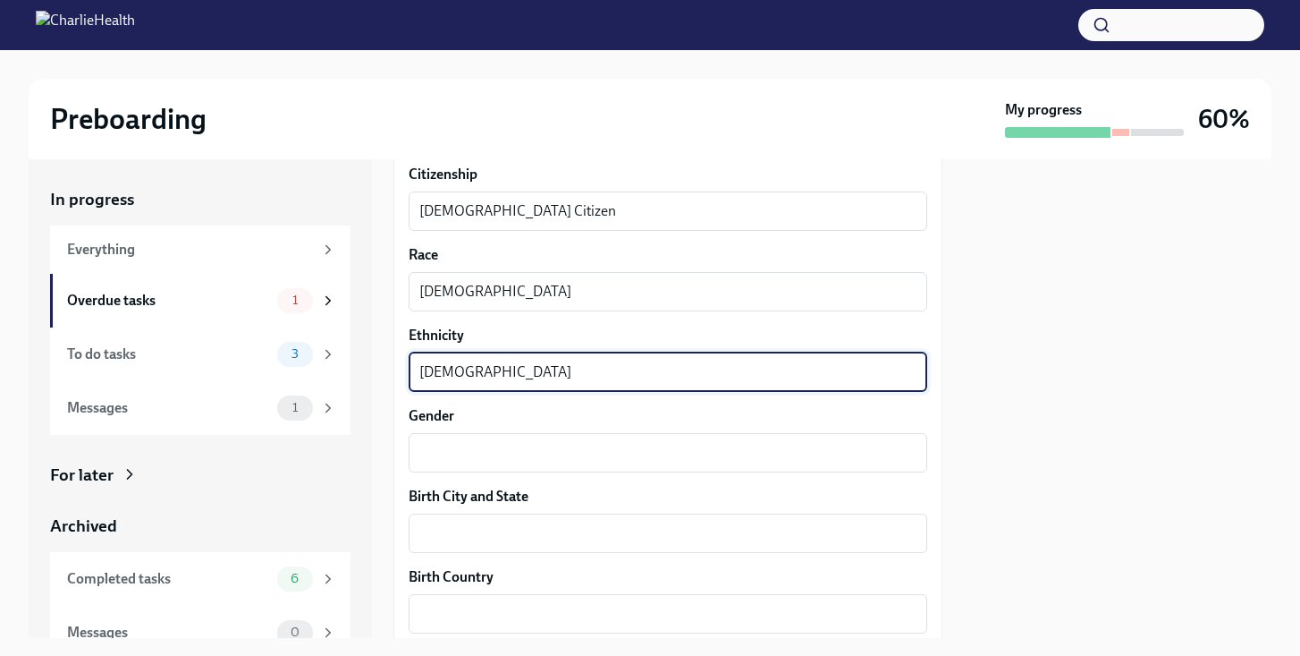
type textarea "[DEMOGRAPHIC_DATA]"
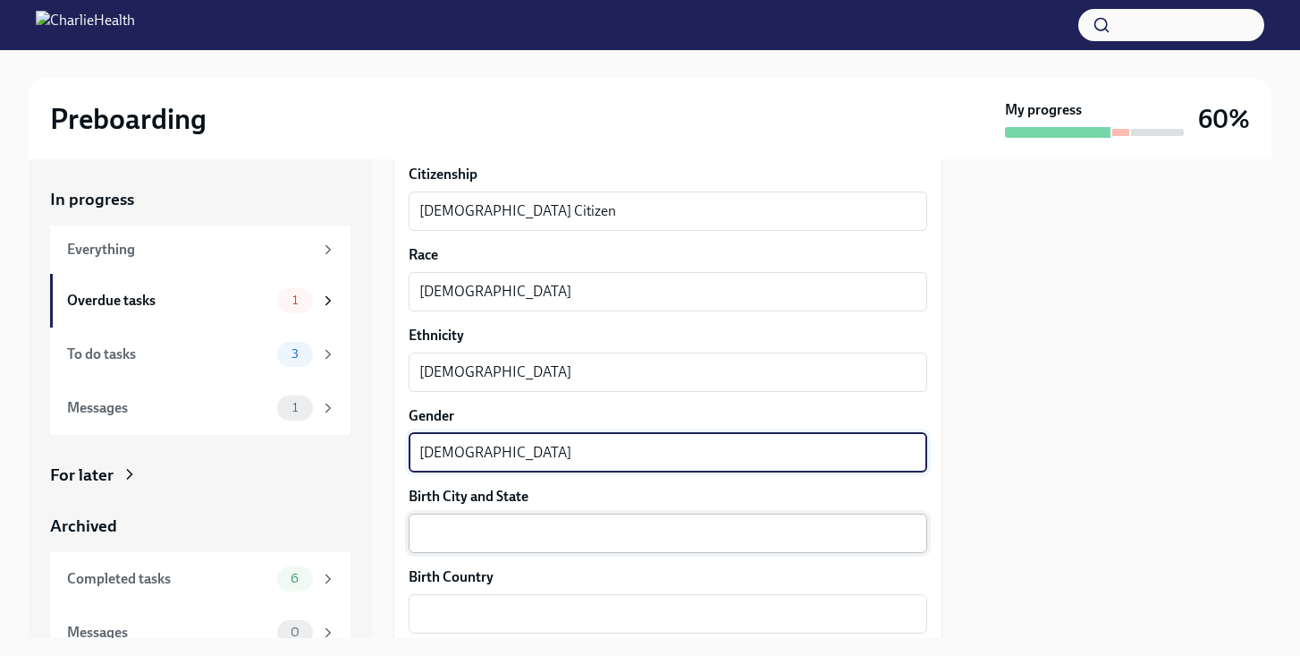
type textarea "[DEMOGRAPHIC_DATA]"
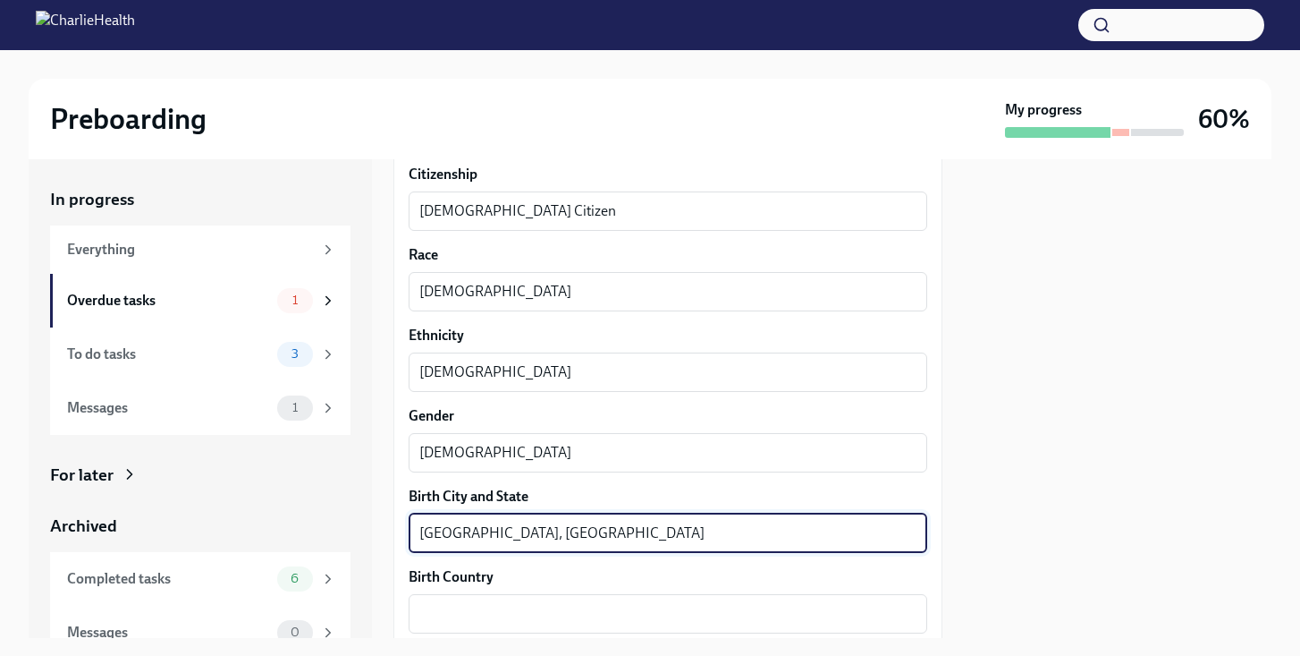
type textarea "[GEOGRAPHIC_DATA], [GEOGRAPHIC_DATA]"
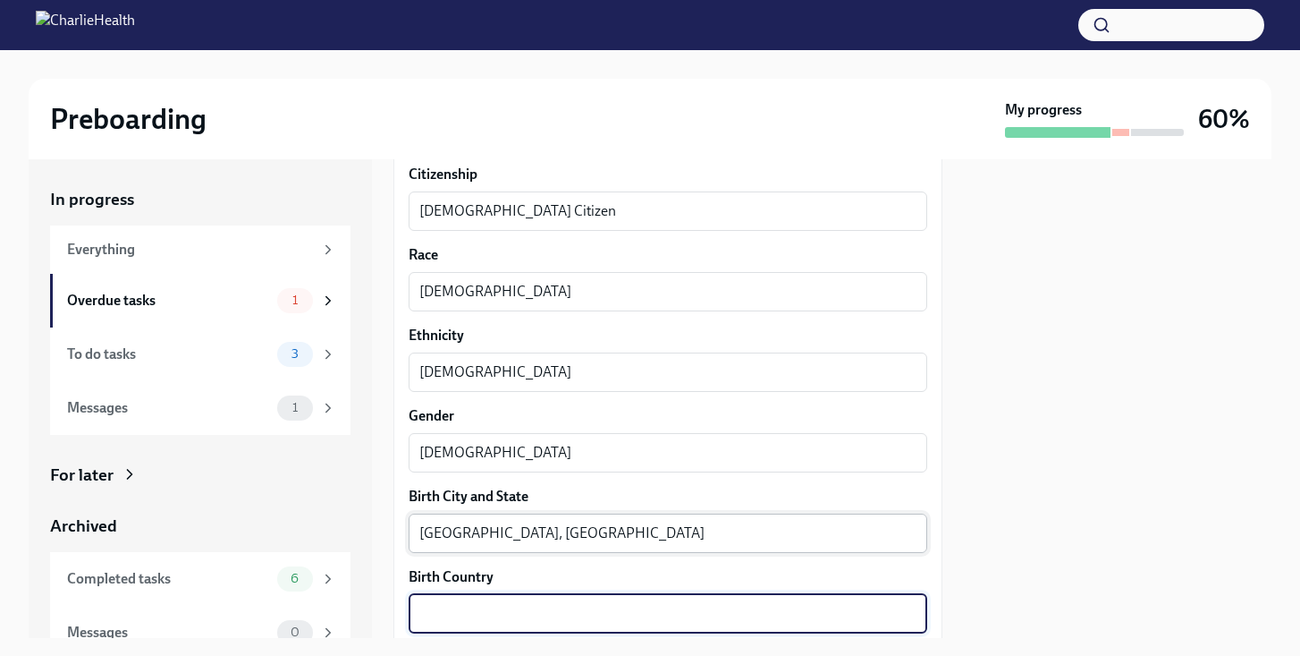
scroll to position [1317, 0]
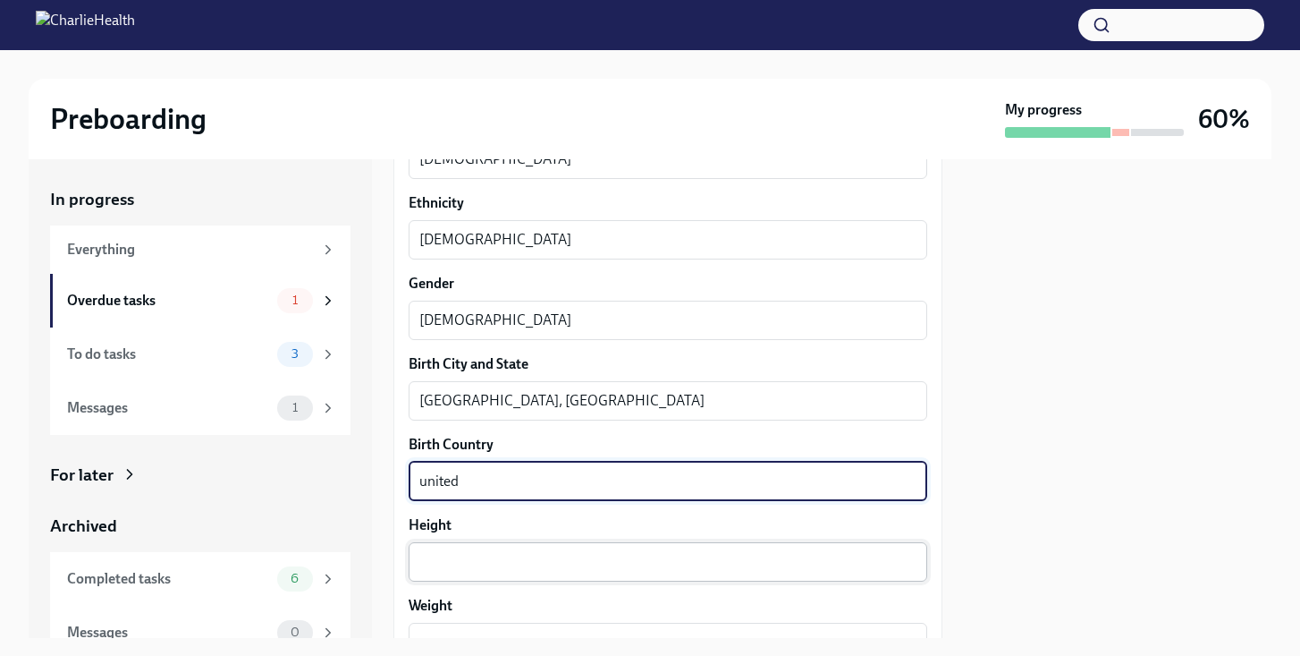
type textarea "united"
type textarea "[GEOGRAPHIC_DATA]"
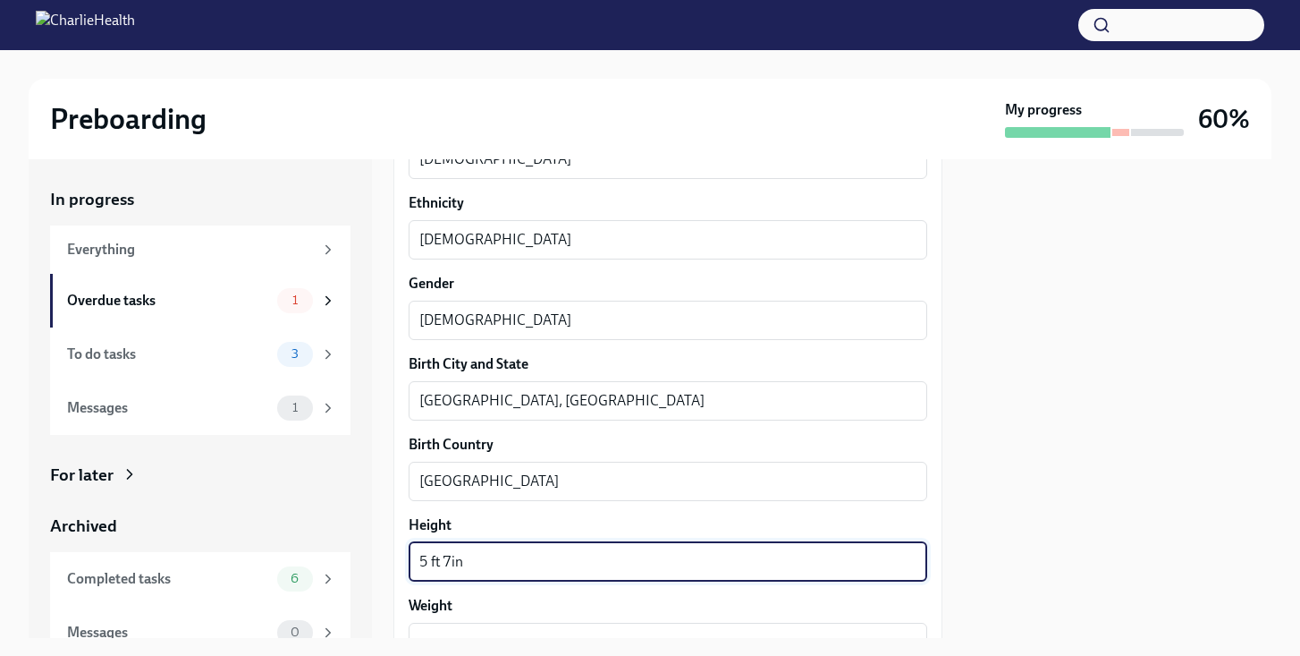
type textarea "5 ft 7in"
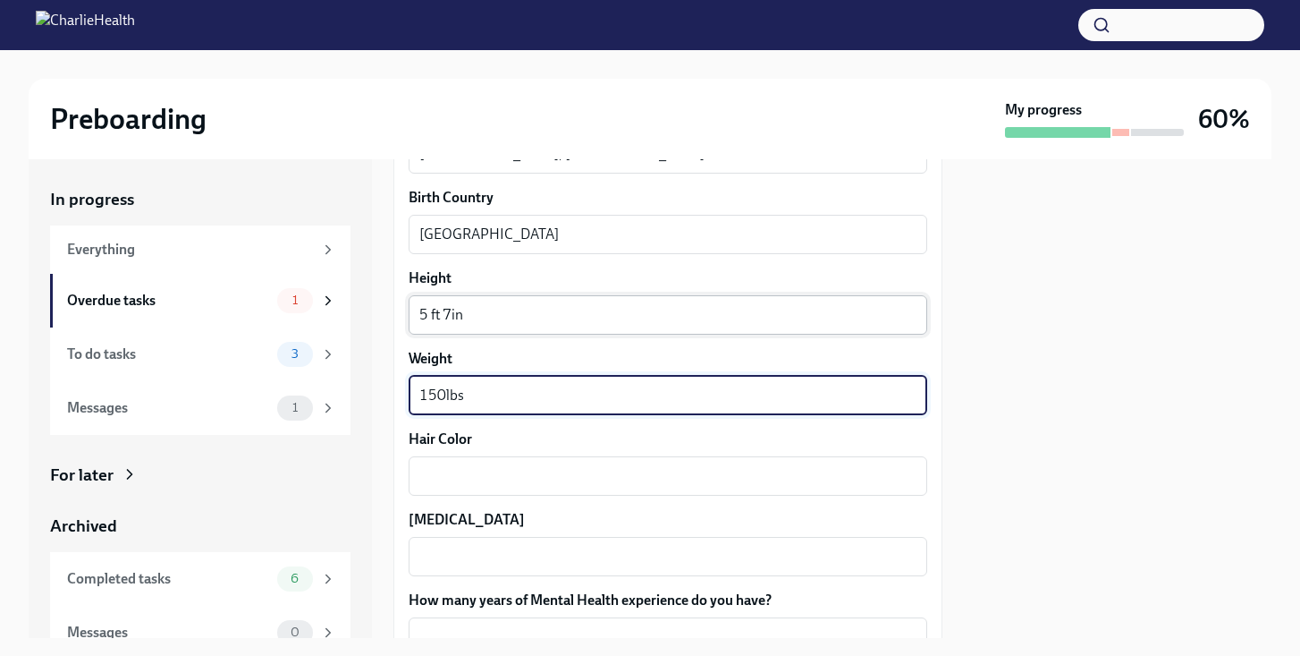
scroll to position [1570, 0]
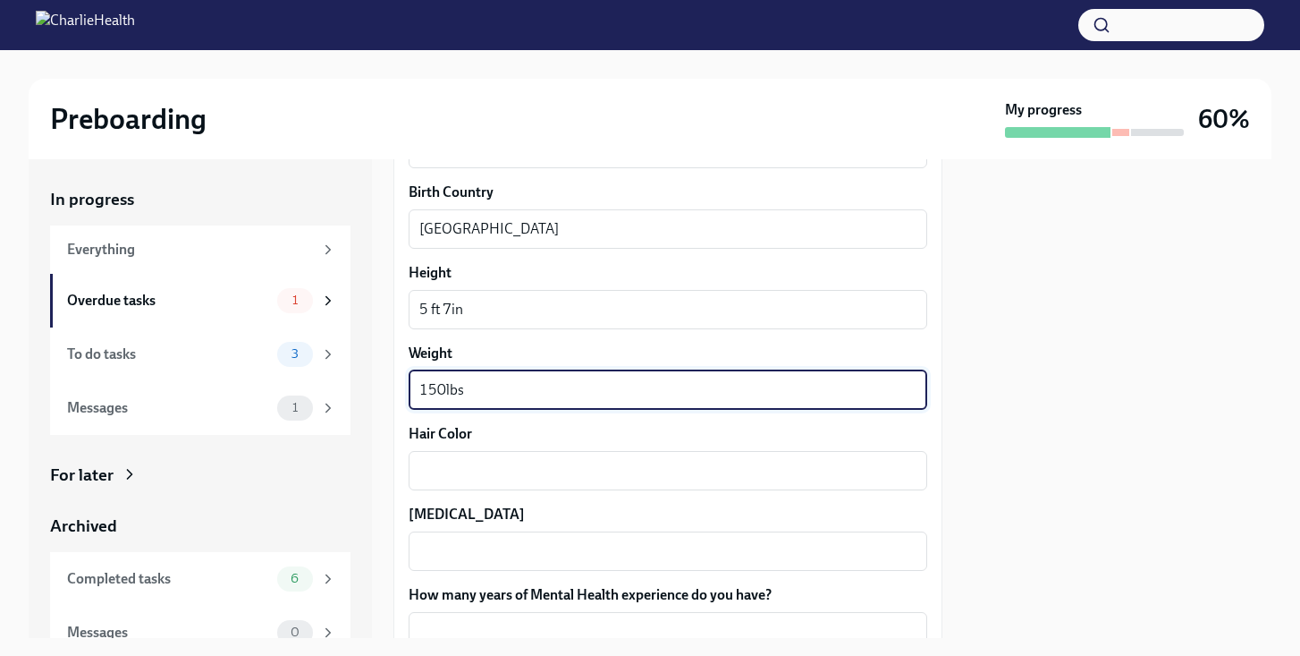
type textarea "150lbs"
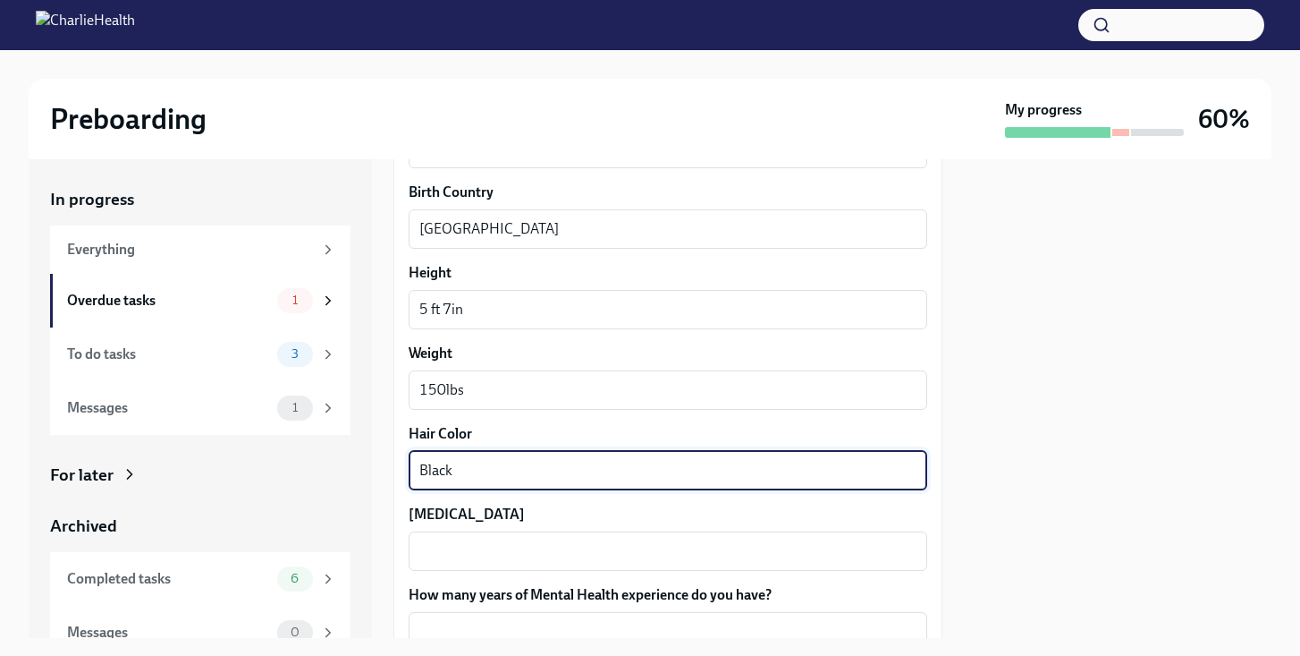
type textarea "Black"
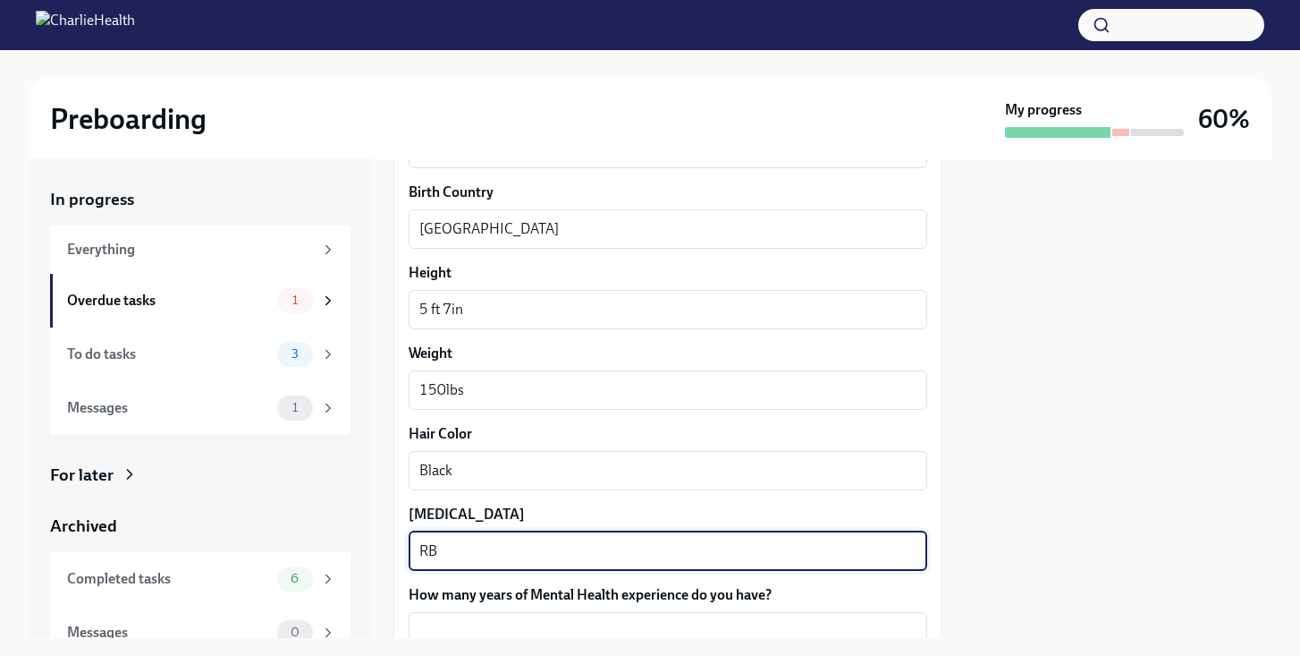
type textarea "R"
type textarea "Brown"
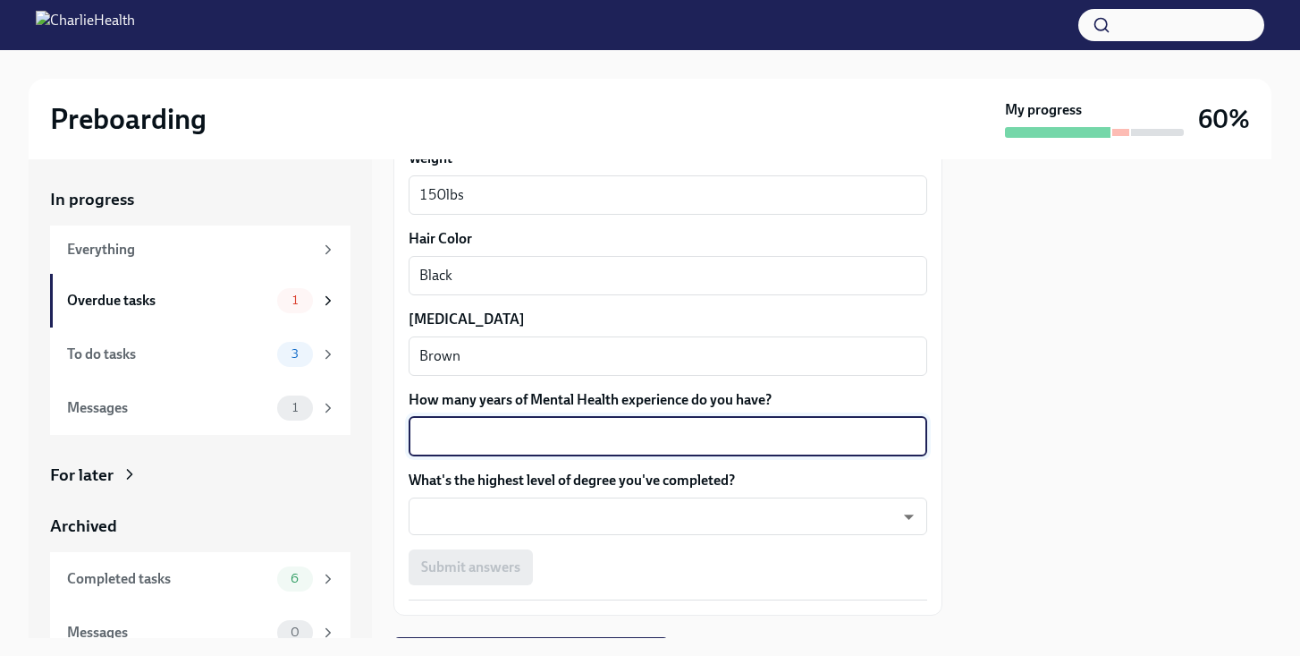
scroll to position [1768, 0]
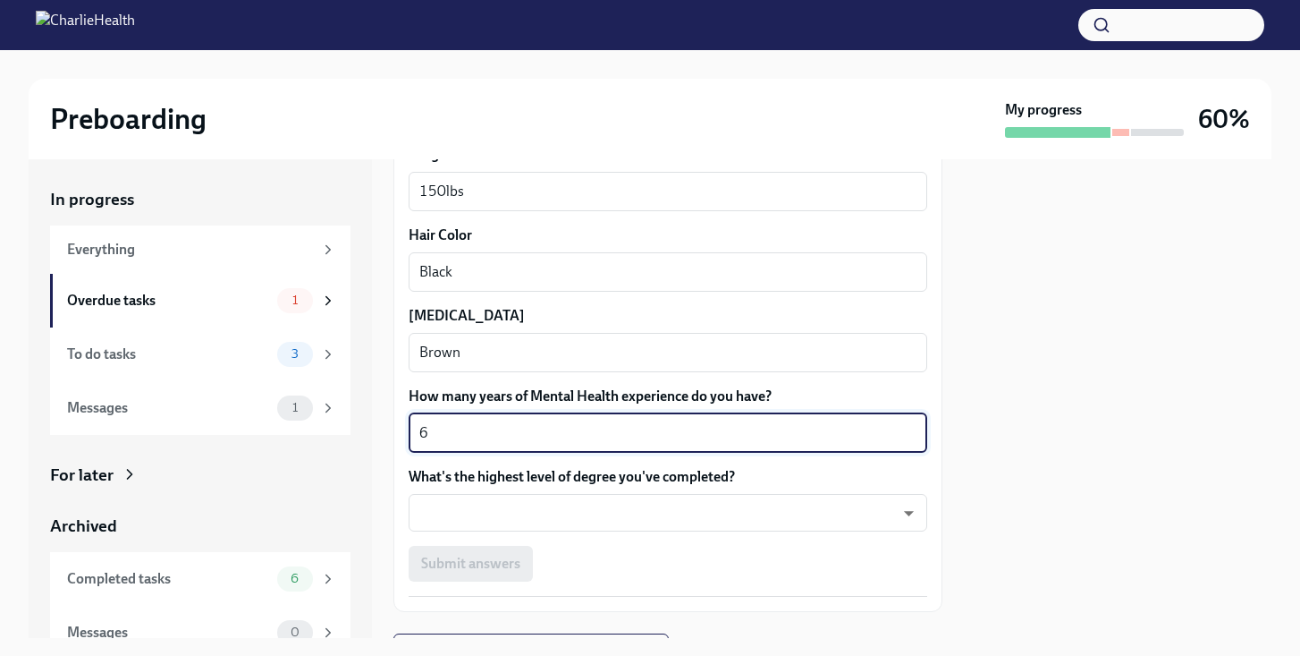
type textarea "6"
click at [545, 492] on div "What's the highest level of degree you've completed? ​ ​" at bounding box center [668, 499] width 519 height 64
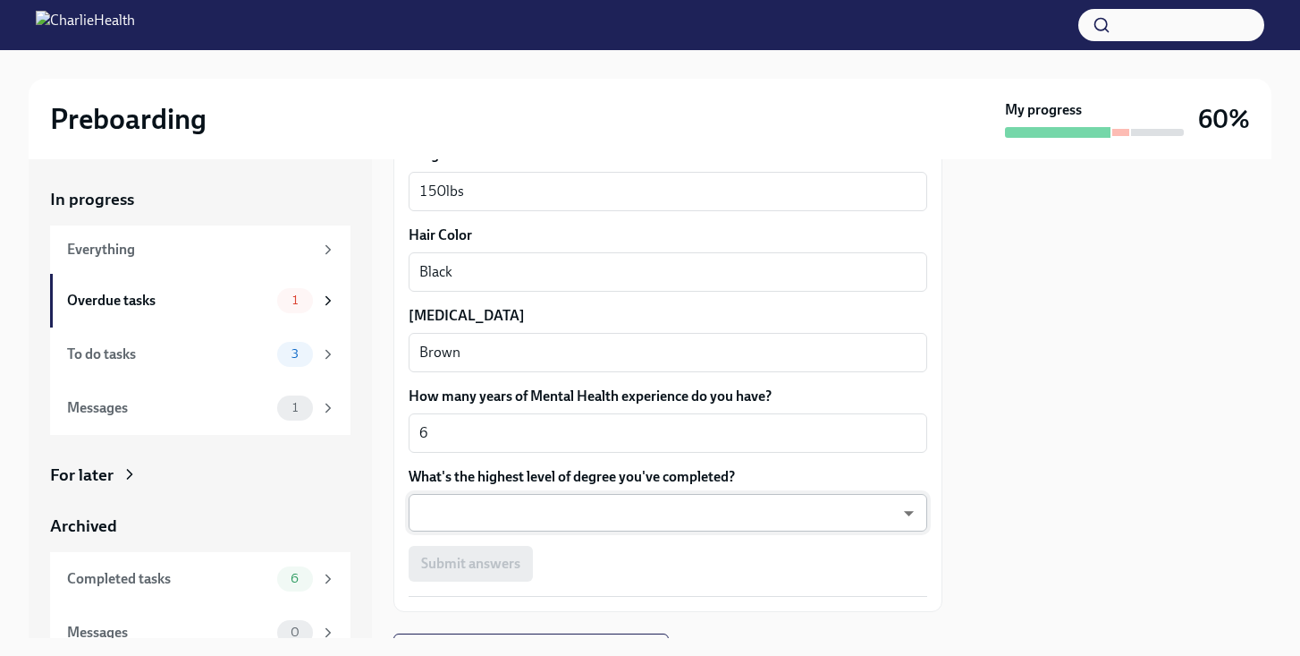
click at [545, 505] on body "Preboarding My progress 60% In progress Everything Overdue tasks 1 To do tasks …" at bounding box center [650, 328] width 1300 height 656
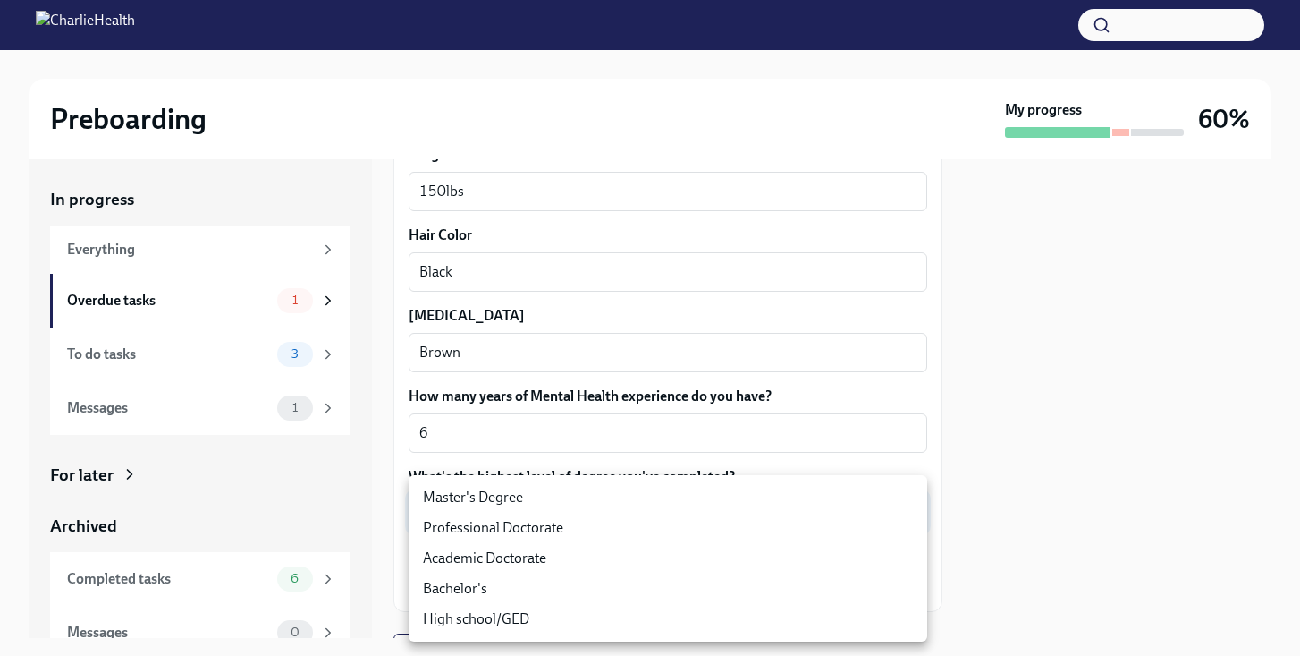
click at [519, 504] on li "Master's Degree" at bounding box center [668, 497] width 519 height 30
type input "2vBr-ghkD"
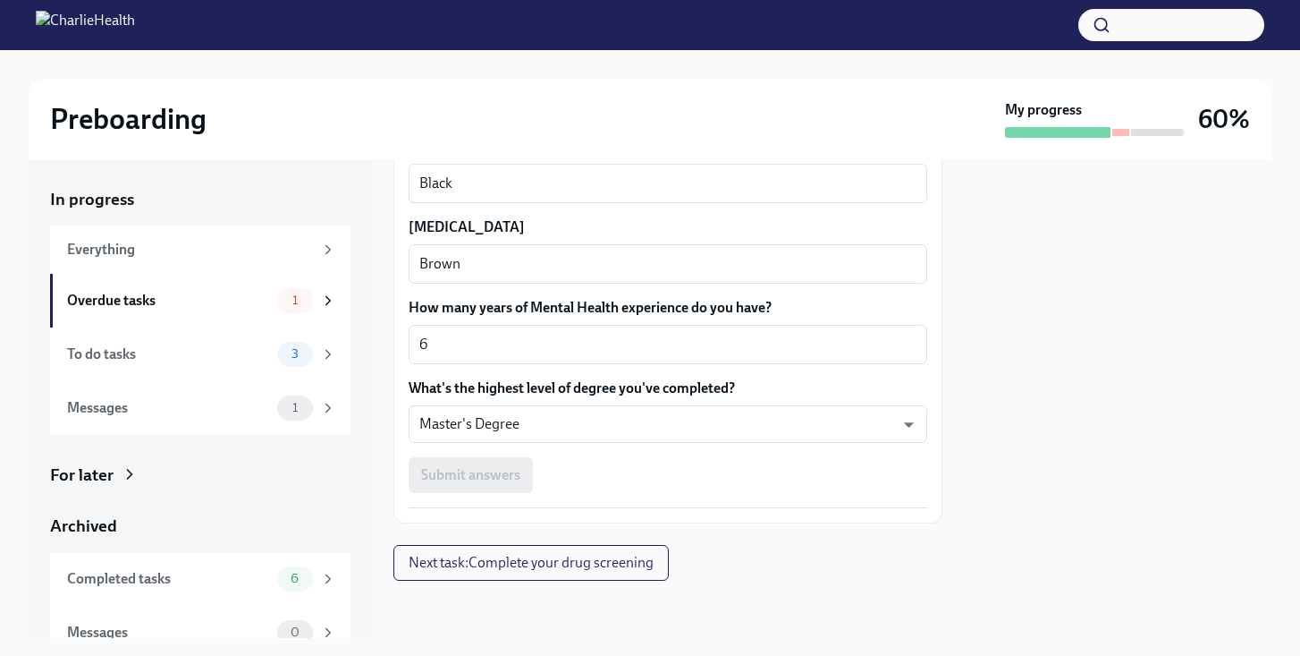
scroll to position [1856, 0]
click at [487, 480] on div "Submit answers" at bounding box center [668, 476] width 519 height 36
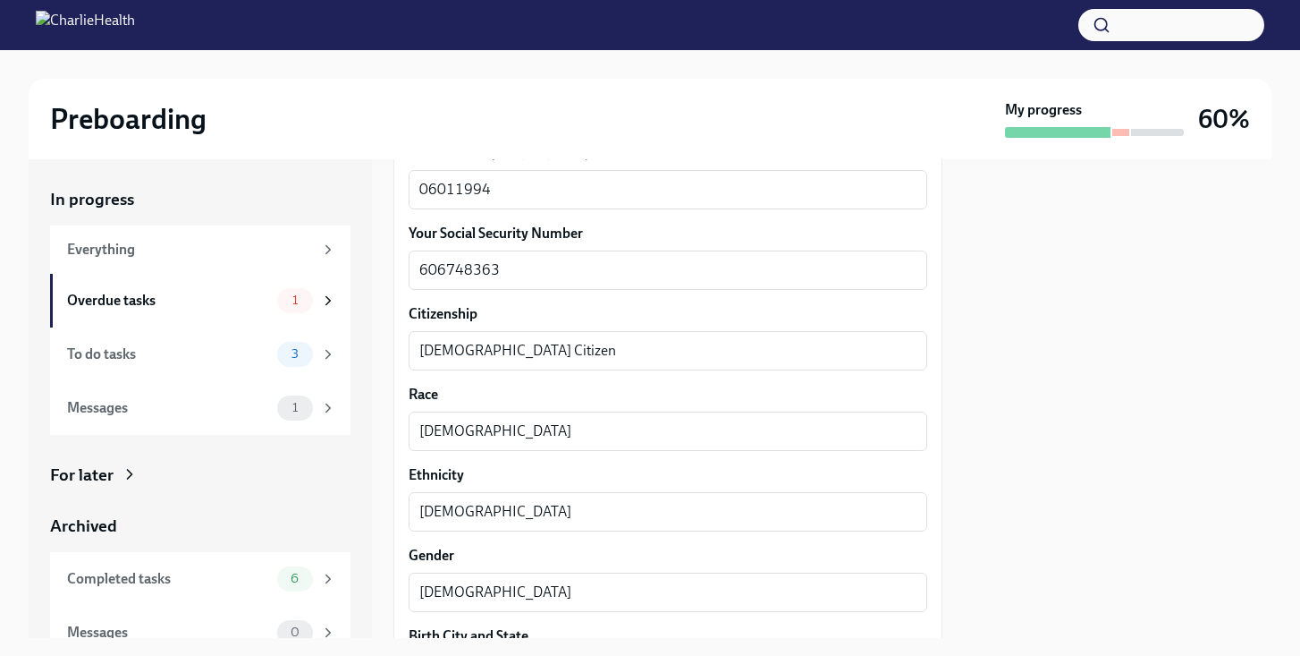
scroll to position [817, 0]
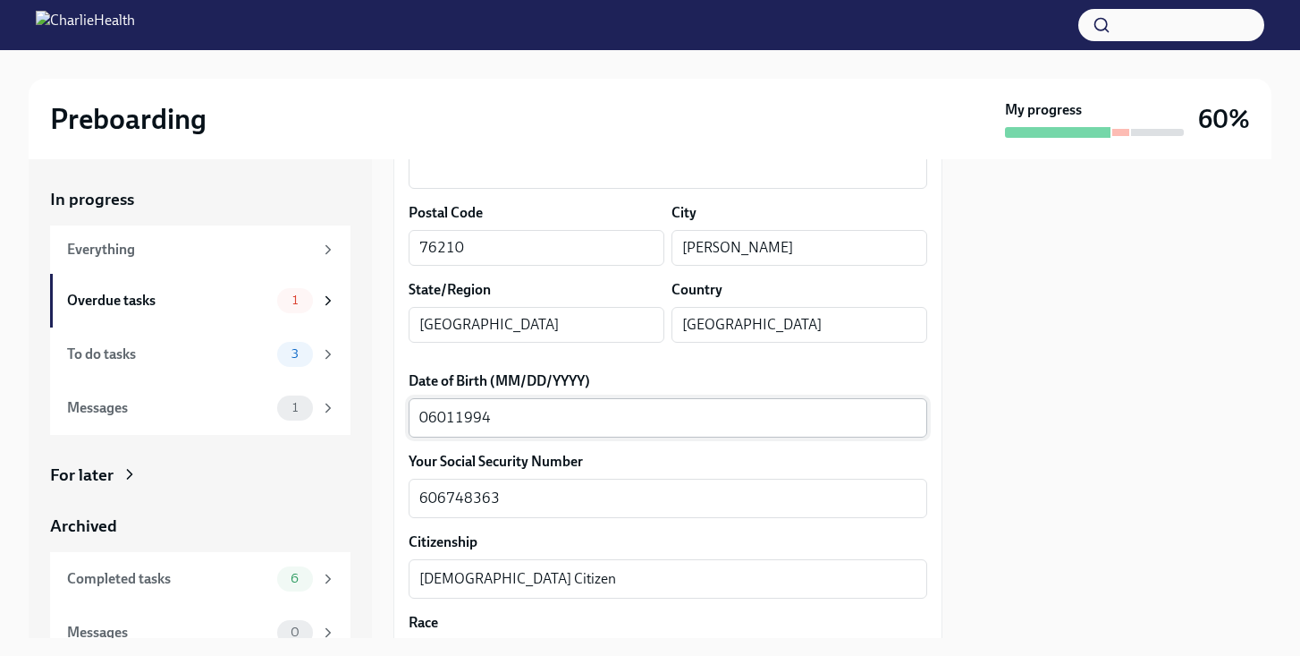
click at [440, 414] on textarea "06011994" at bounding box center [667, 417] width 497 height 21
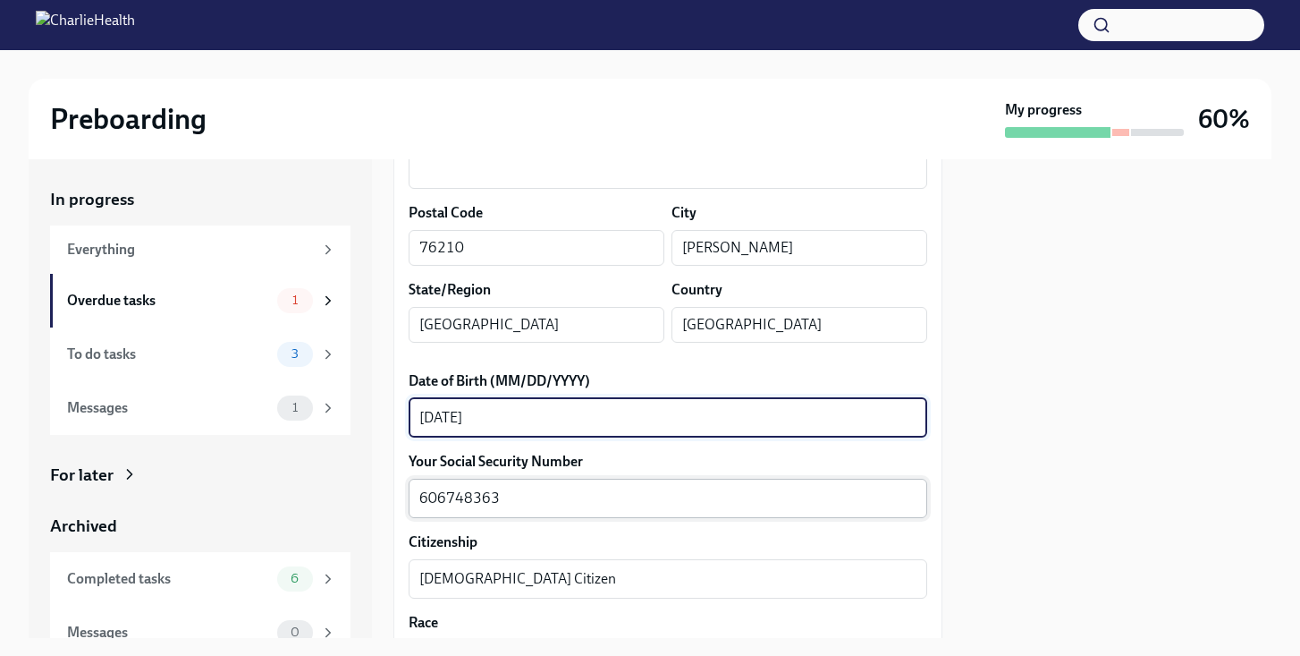
type textarea "[DATE]"
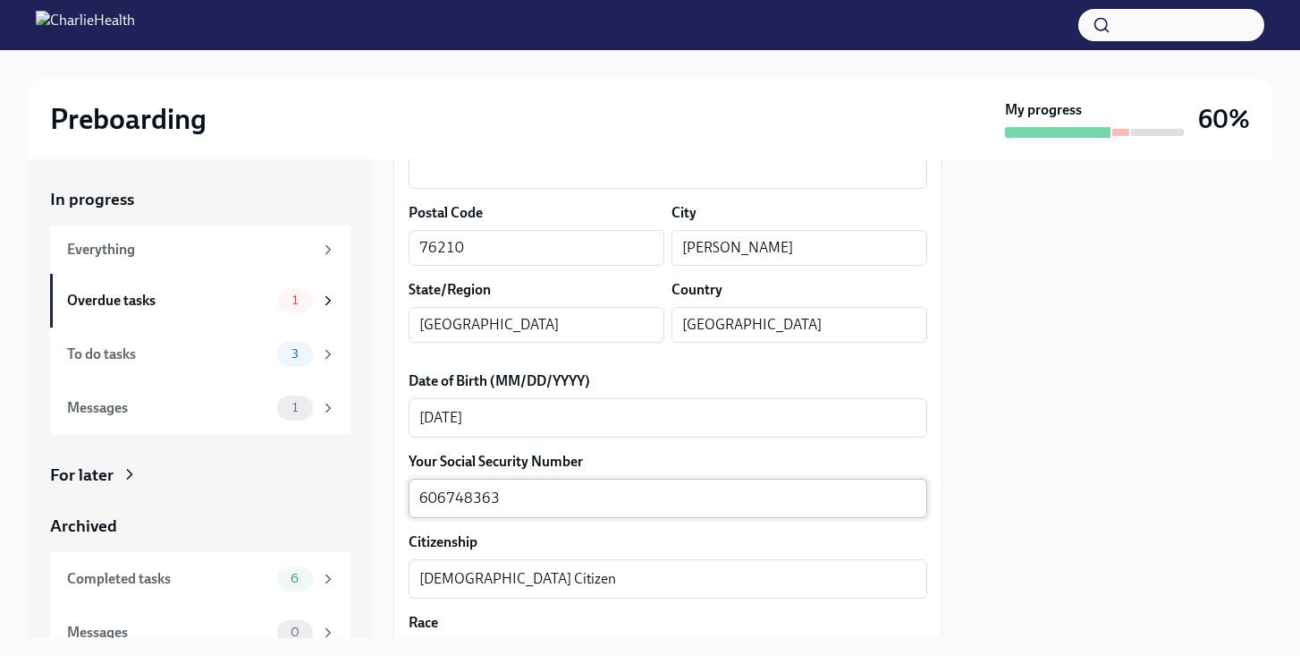
click at [646, 516] on div "606748363 x ​" at bounding box center [668, 497] width 519 height 39
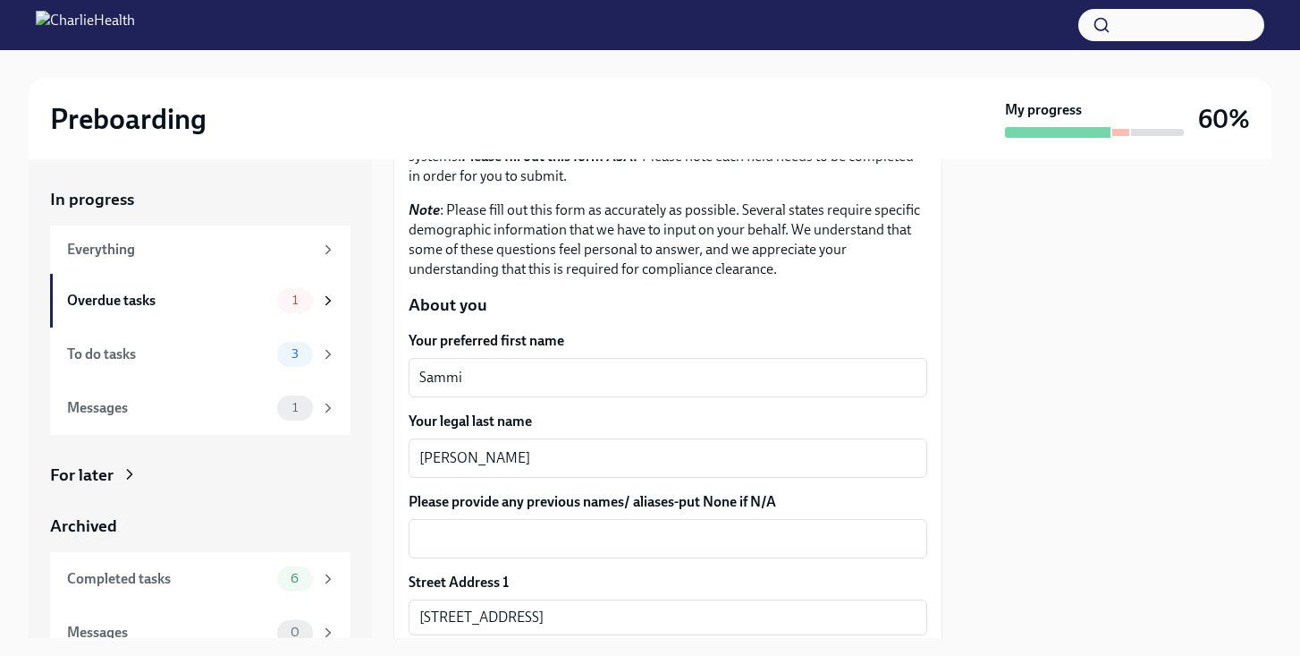
scroll to position [298, 0]
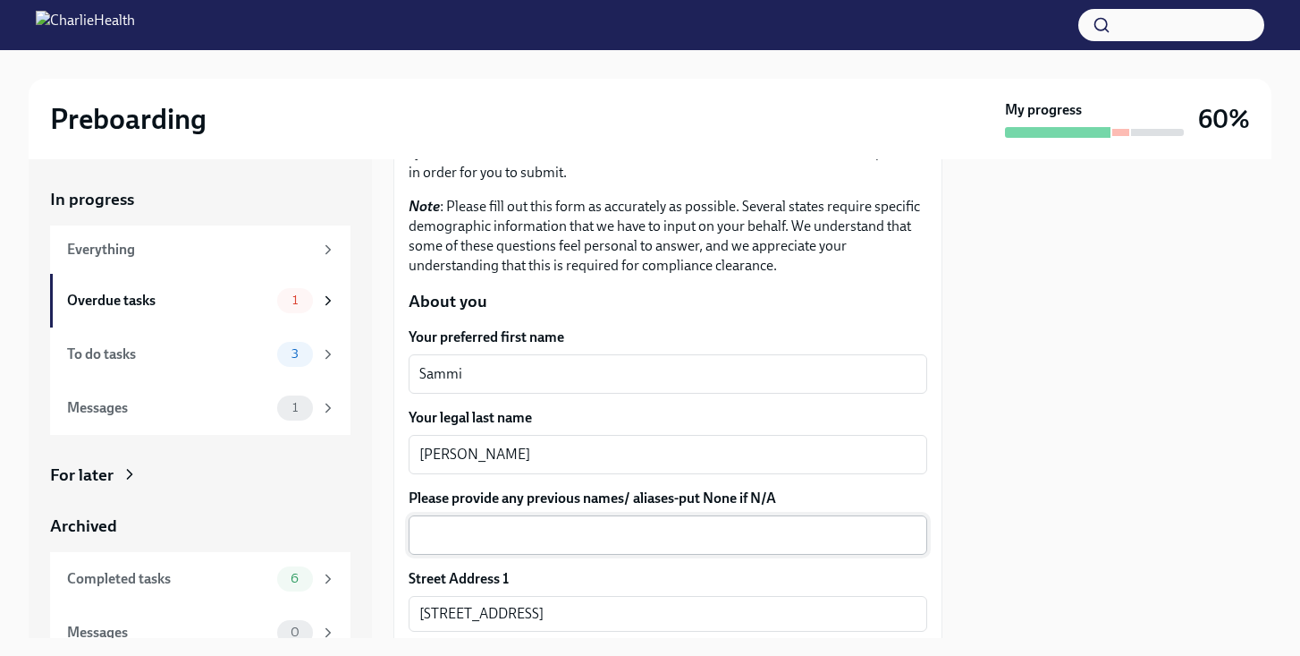
click at [694, 540] on textarea "Please provide any previous names/ aliases-put None if N/A" at bounding box center [667, 534] width 497 height 21
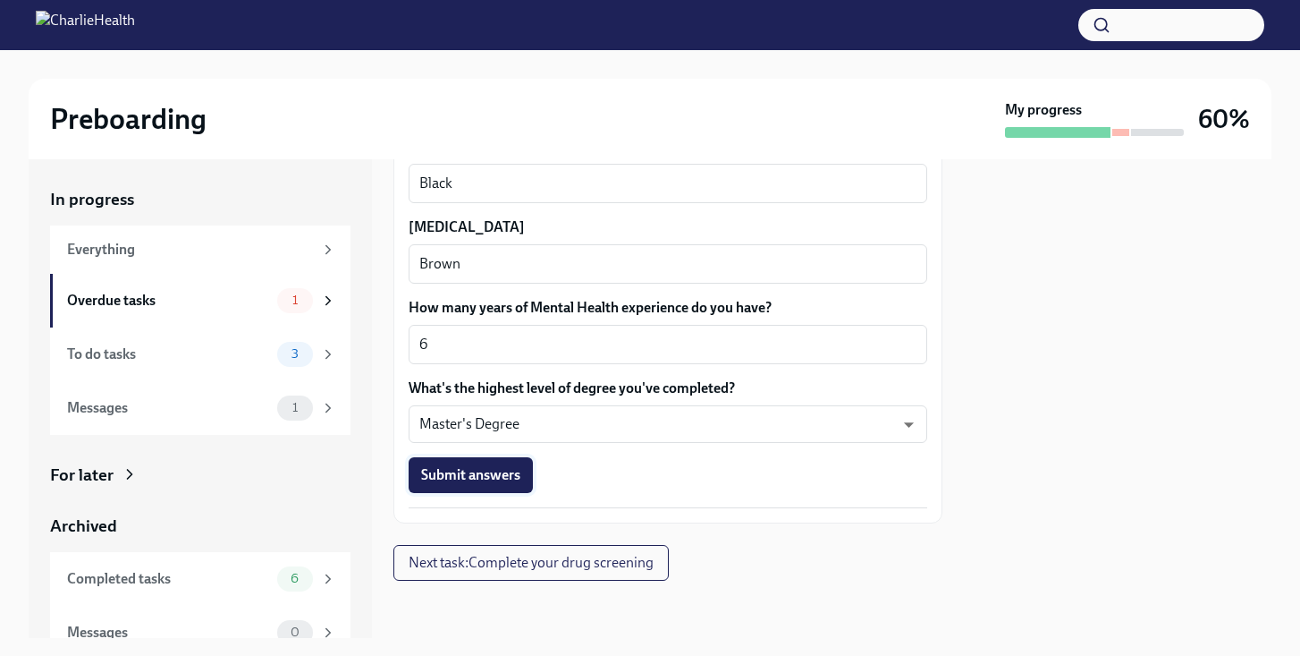
scroll to position [1856, 0]
type textarea "NA"
click at [491, 470] on span "Submit answers" at bounding box center [470, 476] width 99 height 18
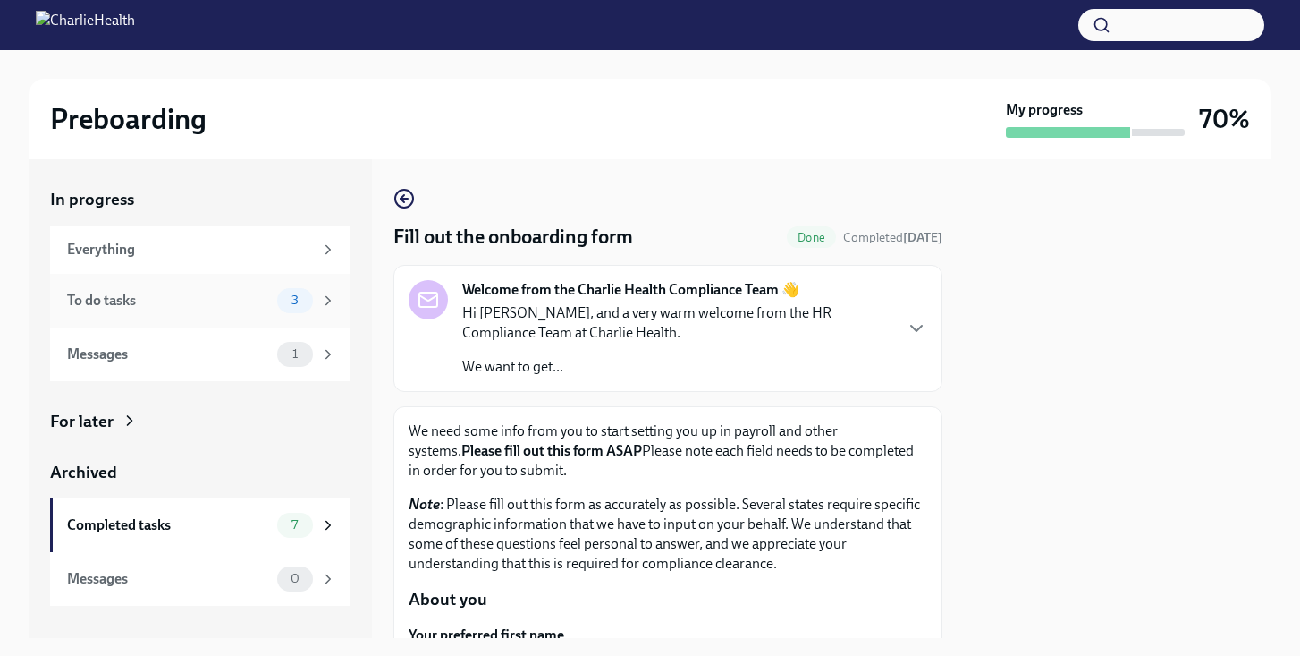
click at [287, 296] on span "3" at bounding box center [295, 299] width 29 height 13
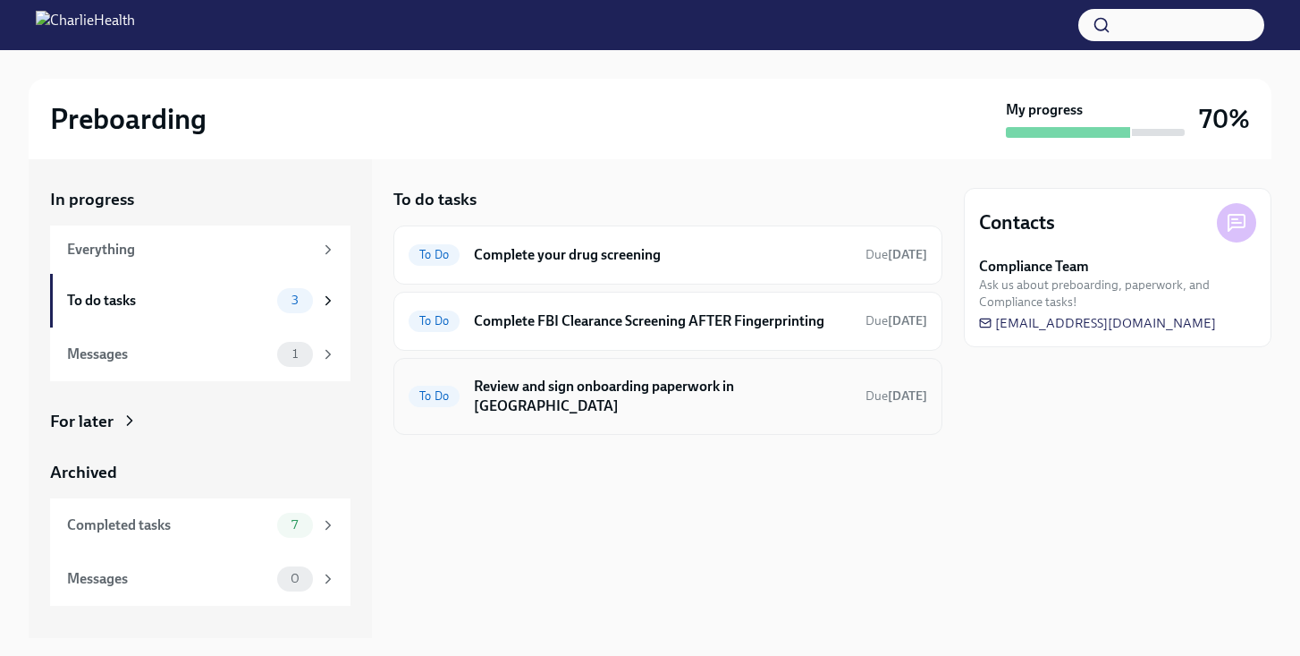
click at [625, 389] on h6 "Review and sign onboarding paperwork in [GEOGRAPHIC_DATA]" at bounding box center [662, 396] width 377 height 39
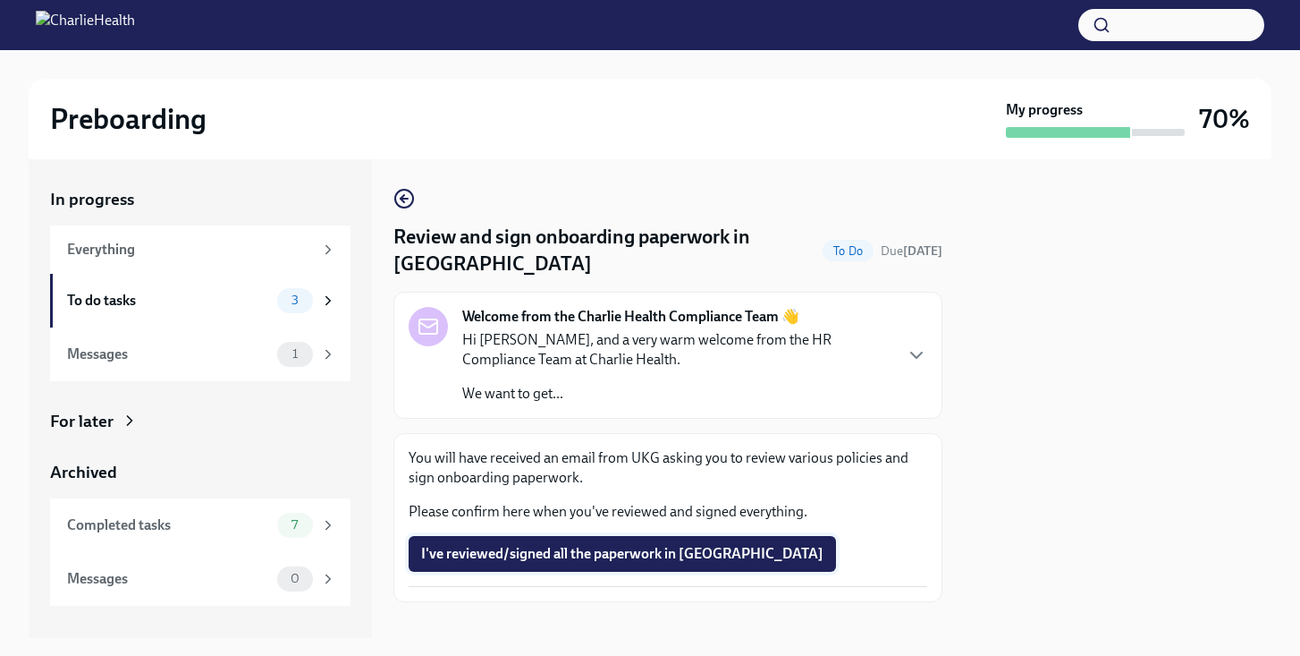
click at [622, 536] on button "I've reviewed/signed all the paperwork in [GEOGRAPHIC_DATA]" at bounding box center [622, 554] width 427 height 36
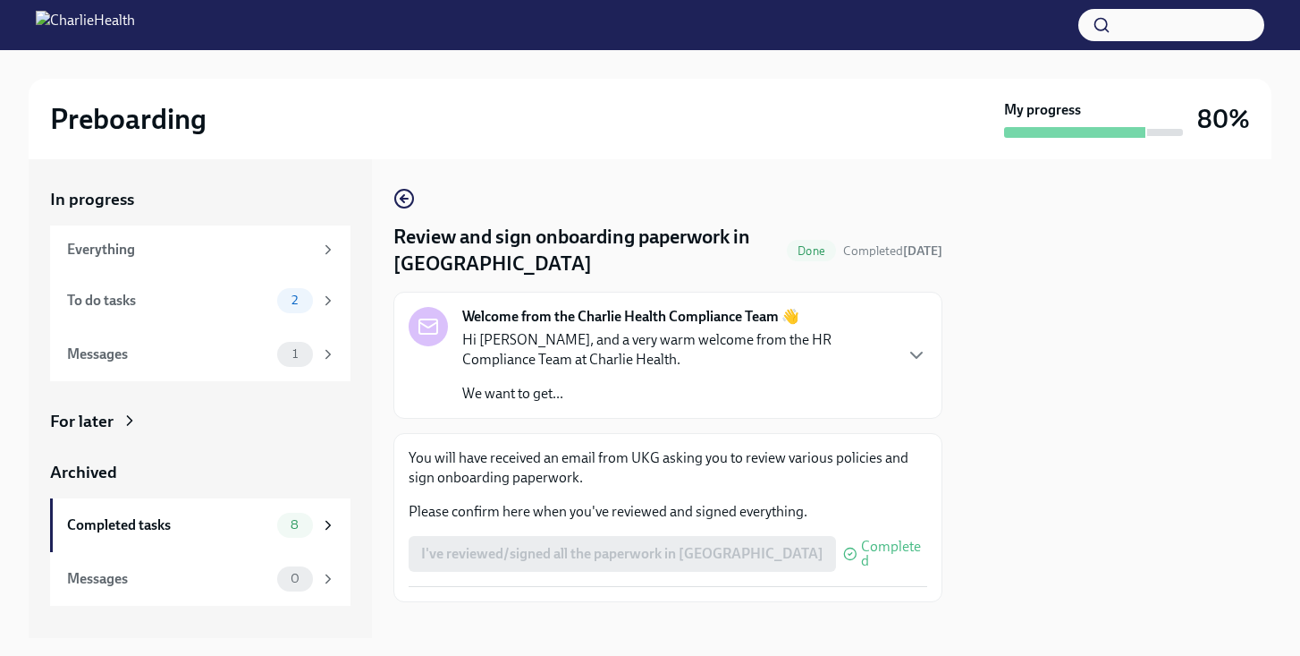
click at [582, 389] on p "We want to get..." at bounding box center [676, 394] width 429 height 20
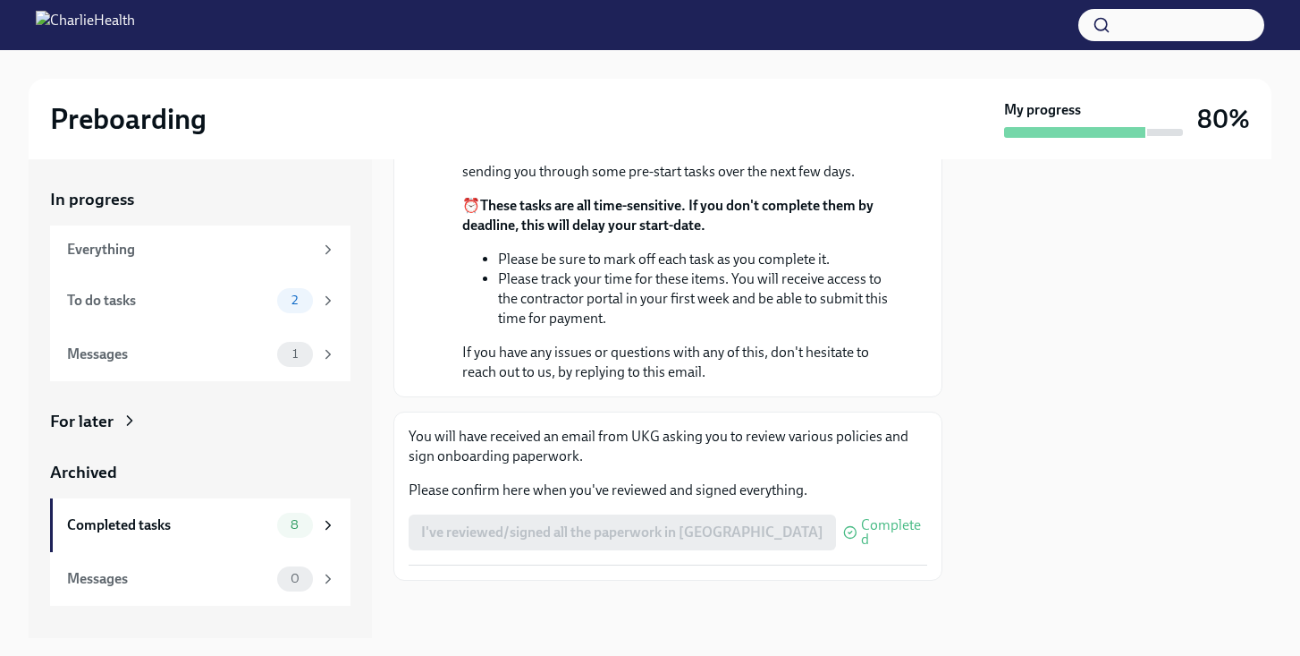
scroll to position [436, 0]
click at [270, 294] on div "To do tasks 2" at bounding box center [201, 300] width 269 height 25
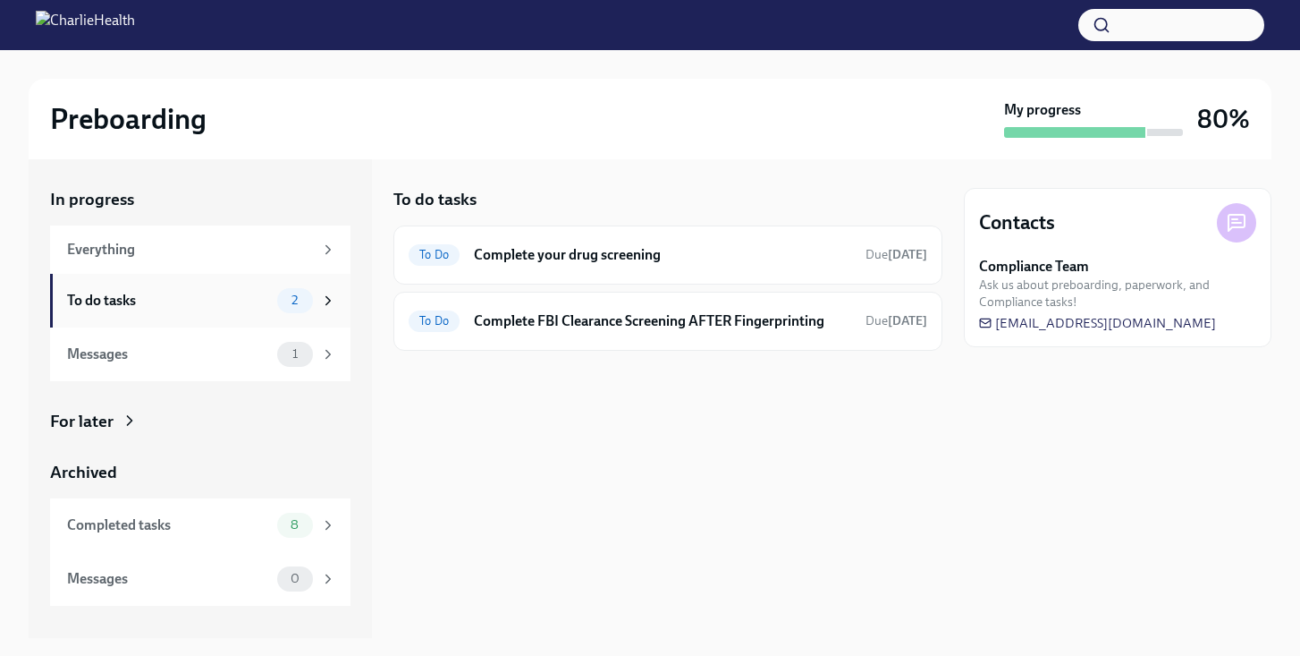
click at [327, 300] on icon at bounding box center [328, 300] width 16 height 16
